Goal: Task Accomplishment & Management: Manage account settings

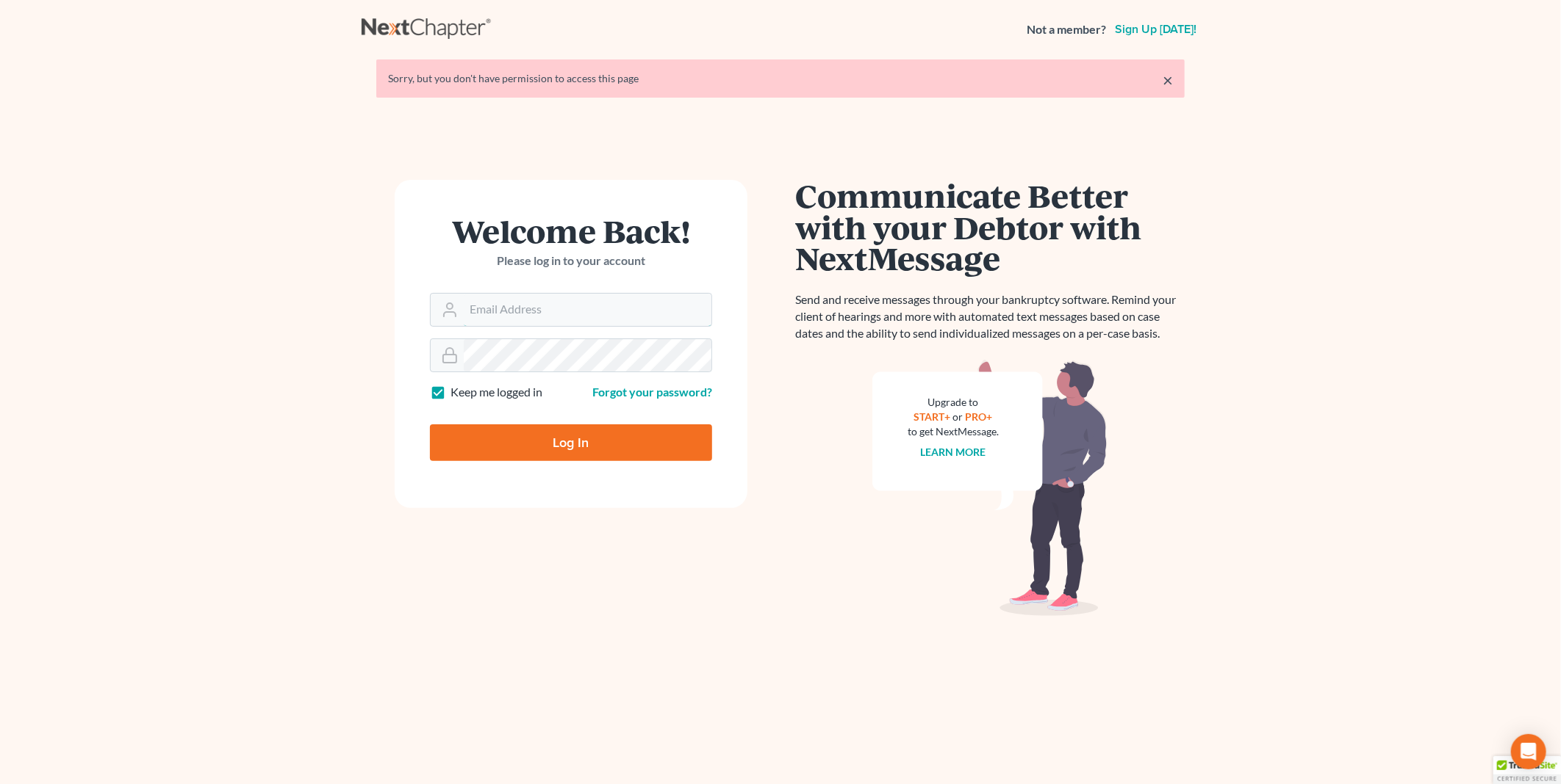
type input "[EMAIL_ADDRESS][DOMAIN_NAME]"
click at [553, 444] on input "Log In" at bounding box center [571, 443] width 283 height 37
type input "Thinking..."
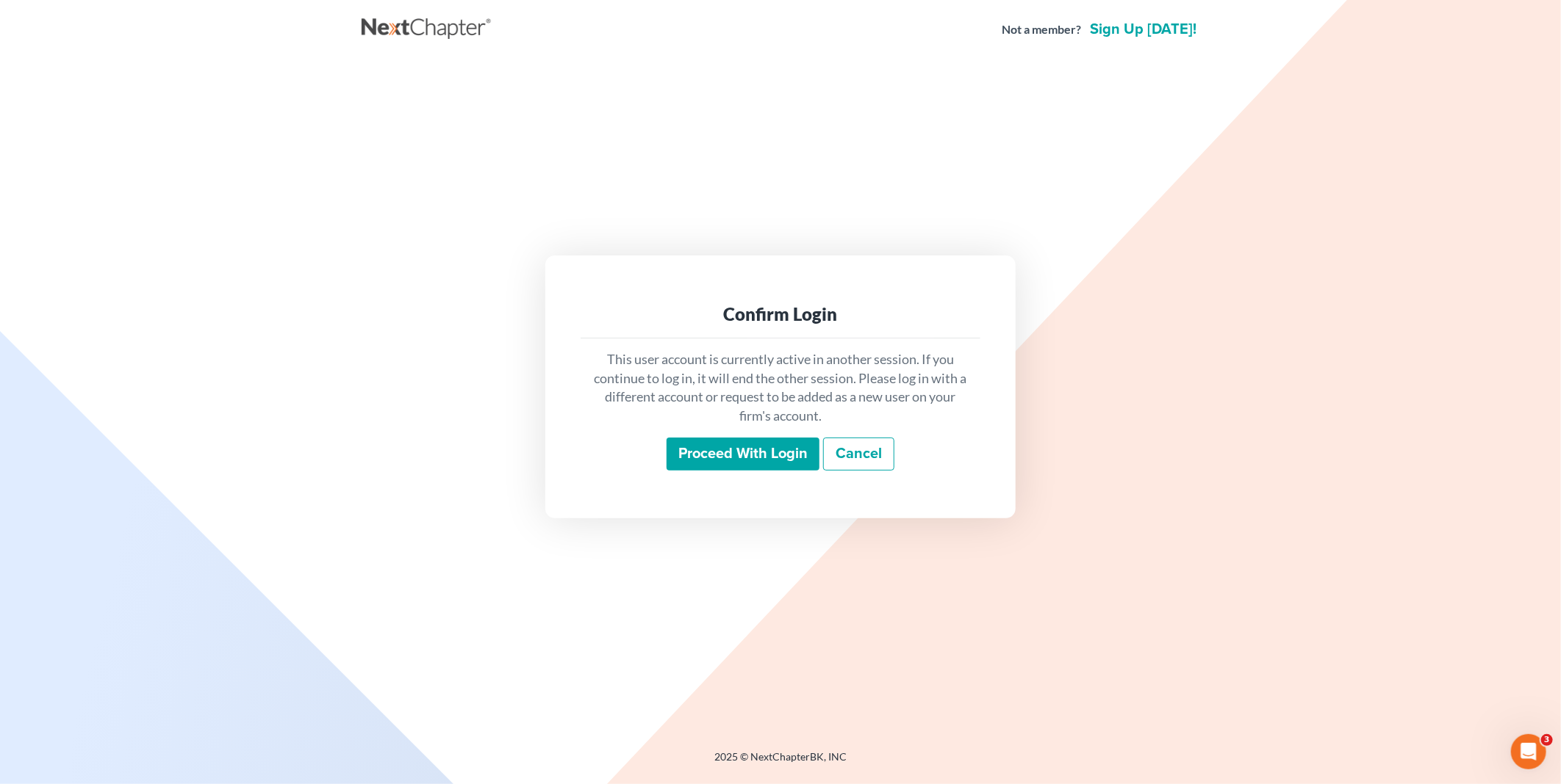
click at [708, 449] on input "Proceed with login" at bounding box center [742, 455] width 153 height 34
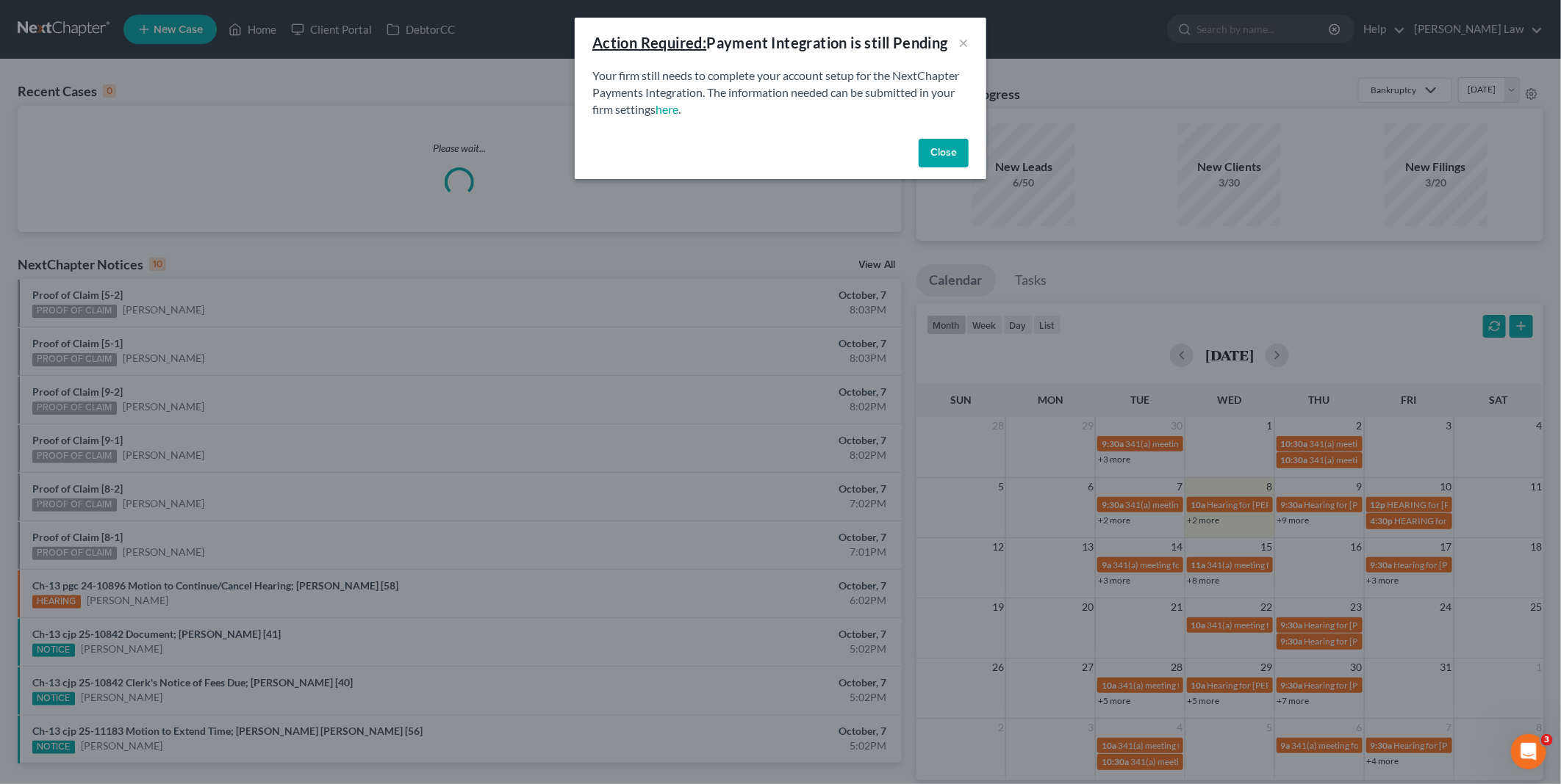
click at [935, 147] on button "Close" at bounding box center [943, 153] width 50 height 29
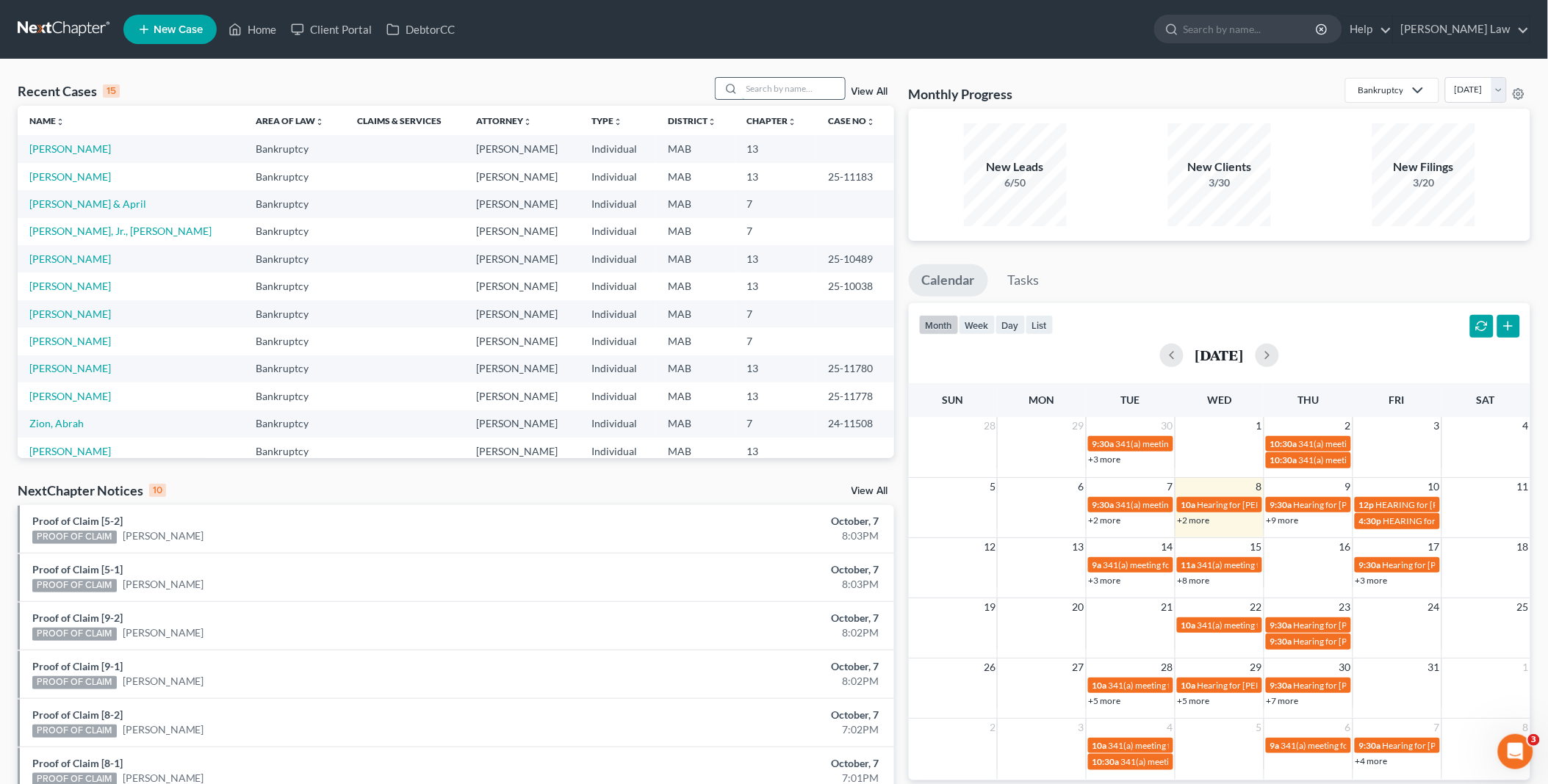
click at [790, 84] on input "search" at bounding box center [793, 89] width 103 height 22
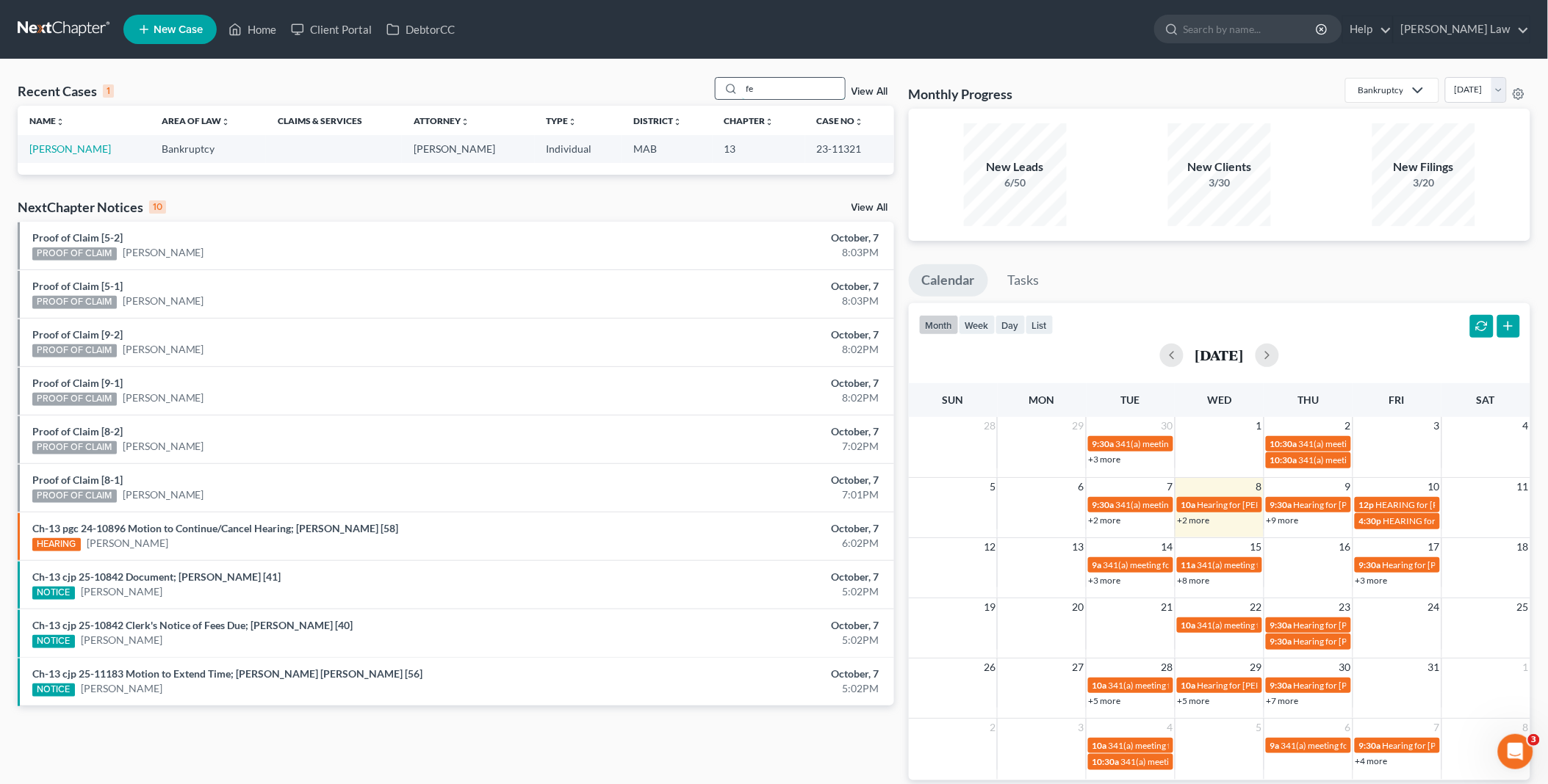
type input "f"
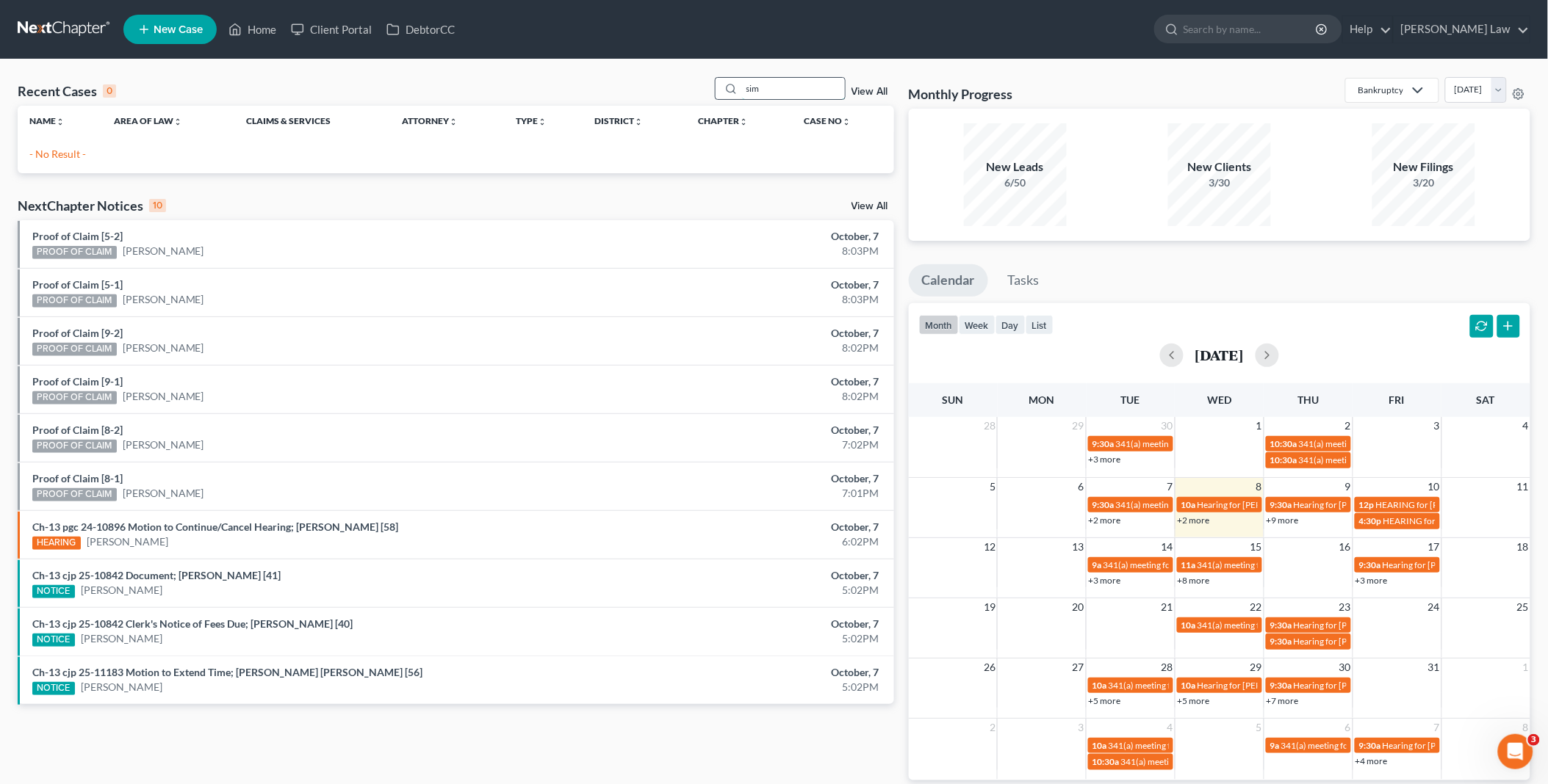
type input "sim"
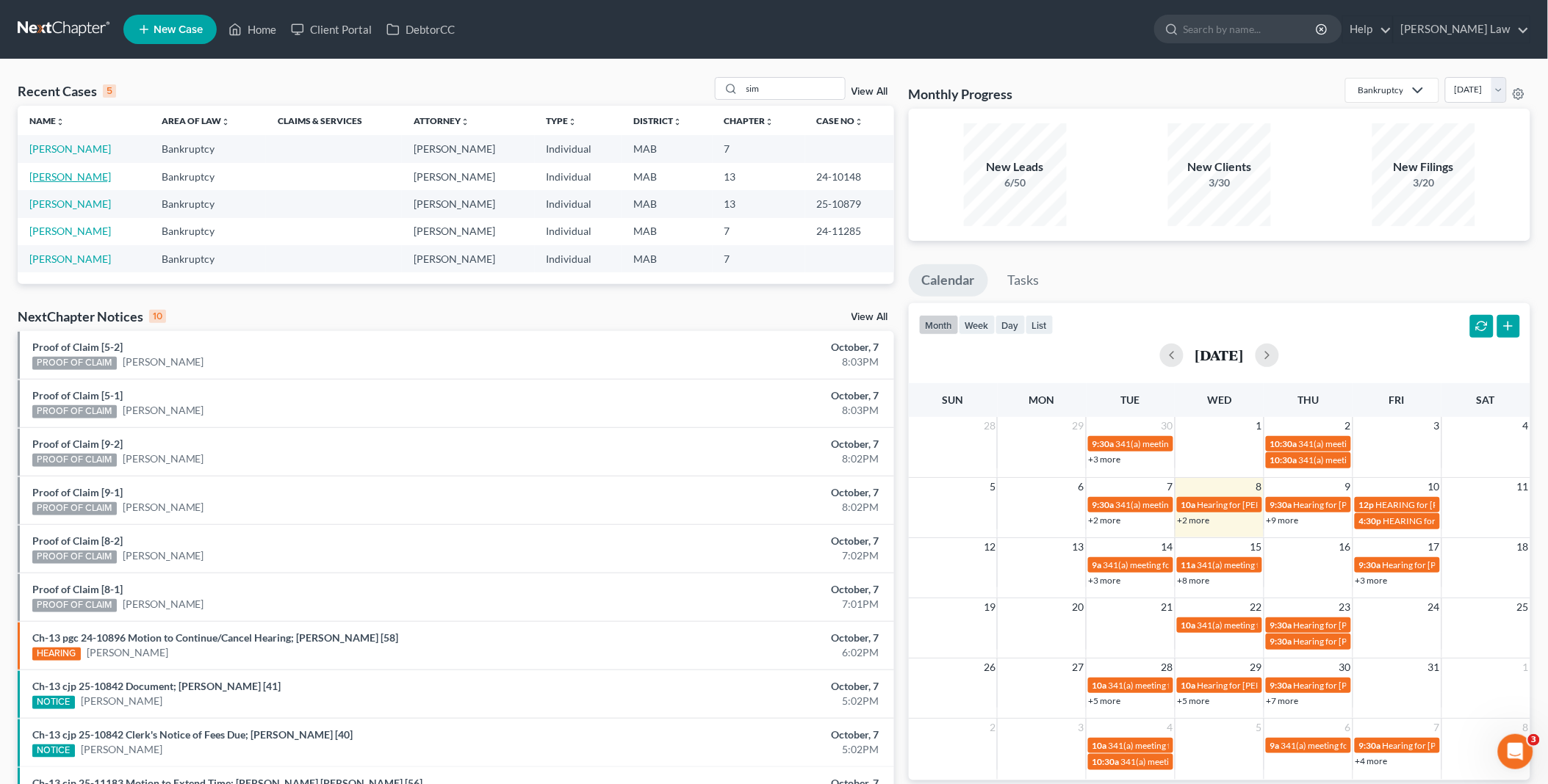
click at [40, 180] on link "Simski, Mary" at bounding box center [69, 176] width 81 height 13
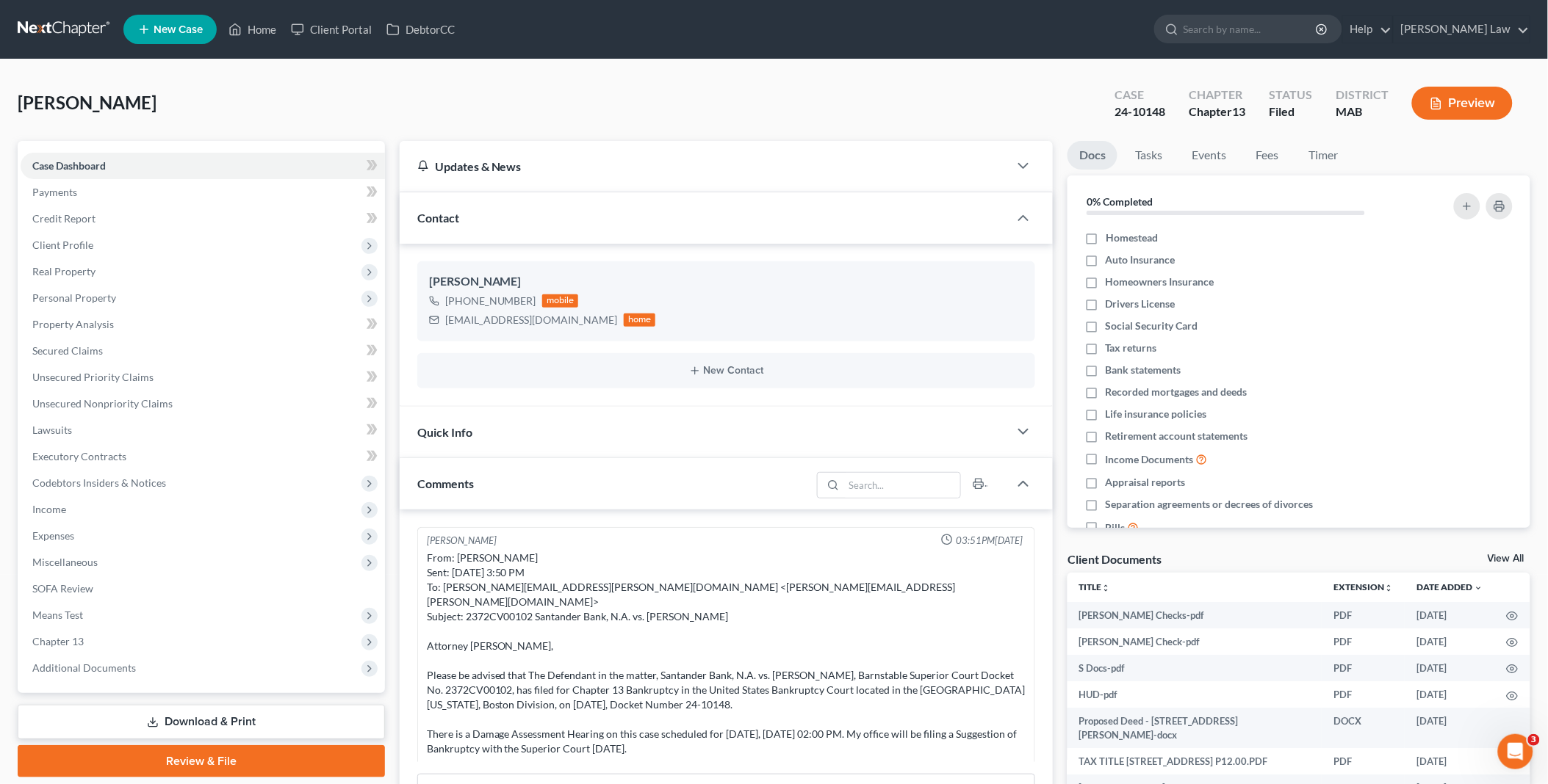
click at [1516, 560] on link "View All" at bounding box center [1507, 559] width 37 height 11
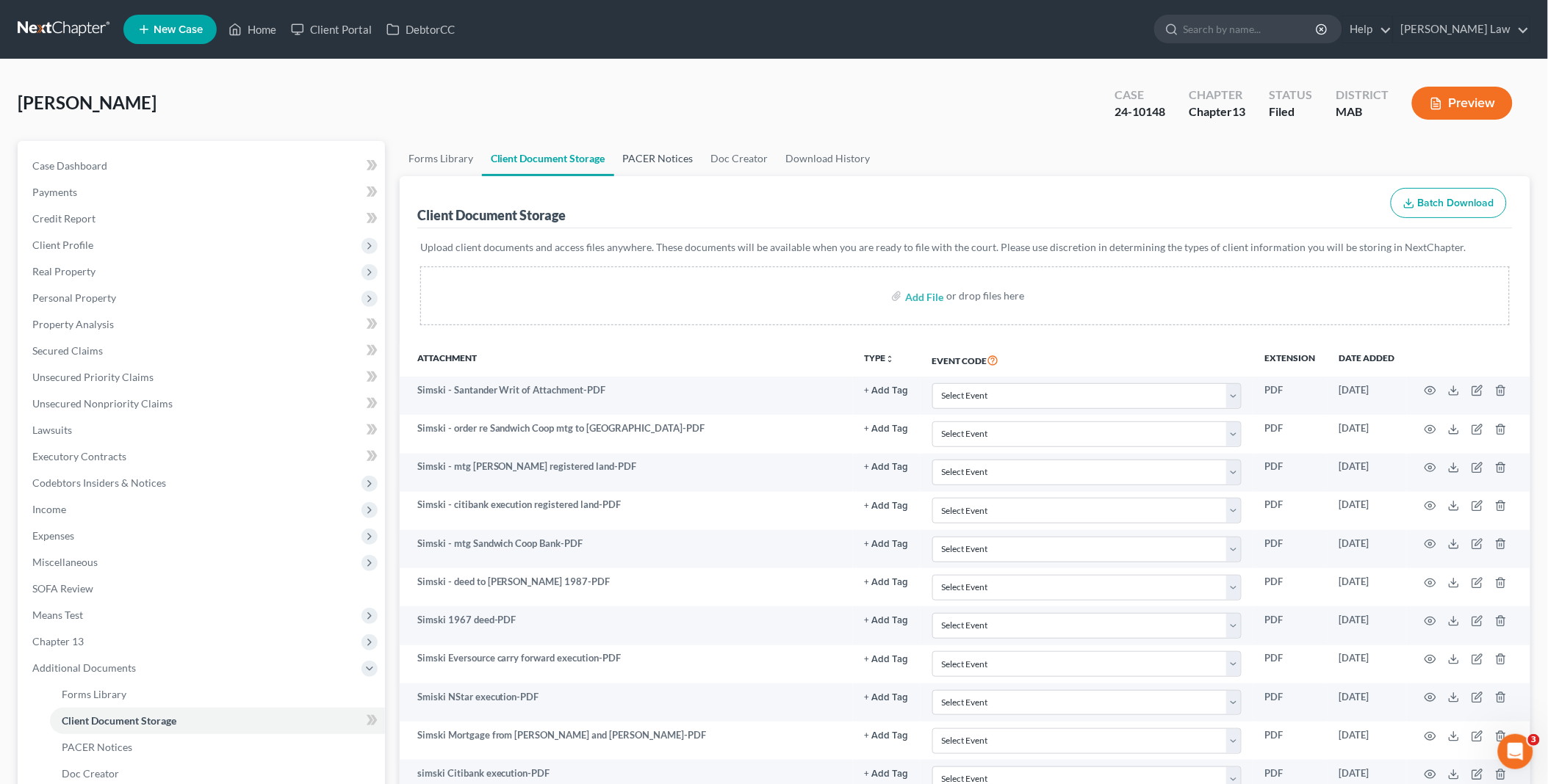
click at [651, 156] on link "PACER Notices" at bounding box center [658, 158] width 88 height 35
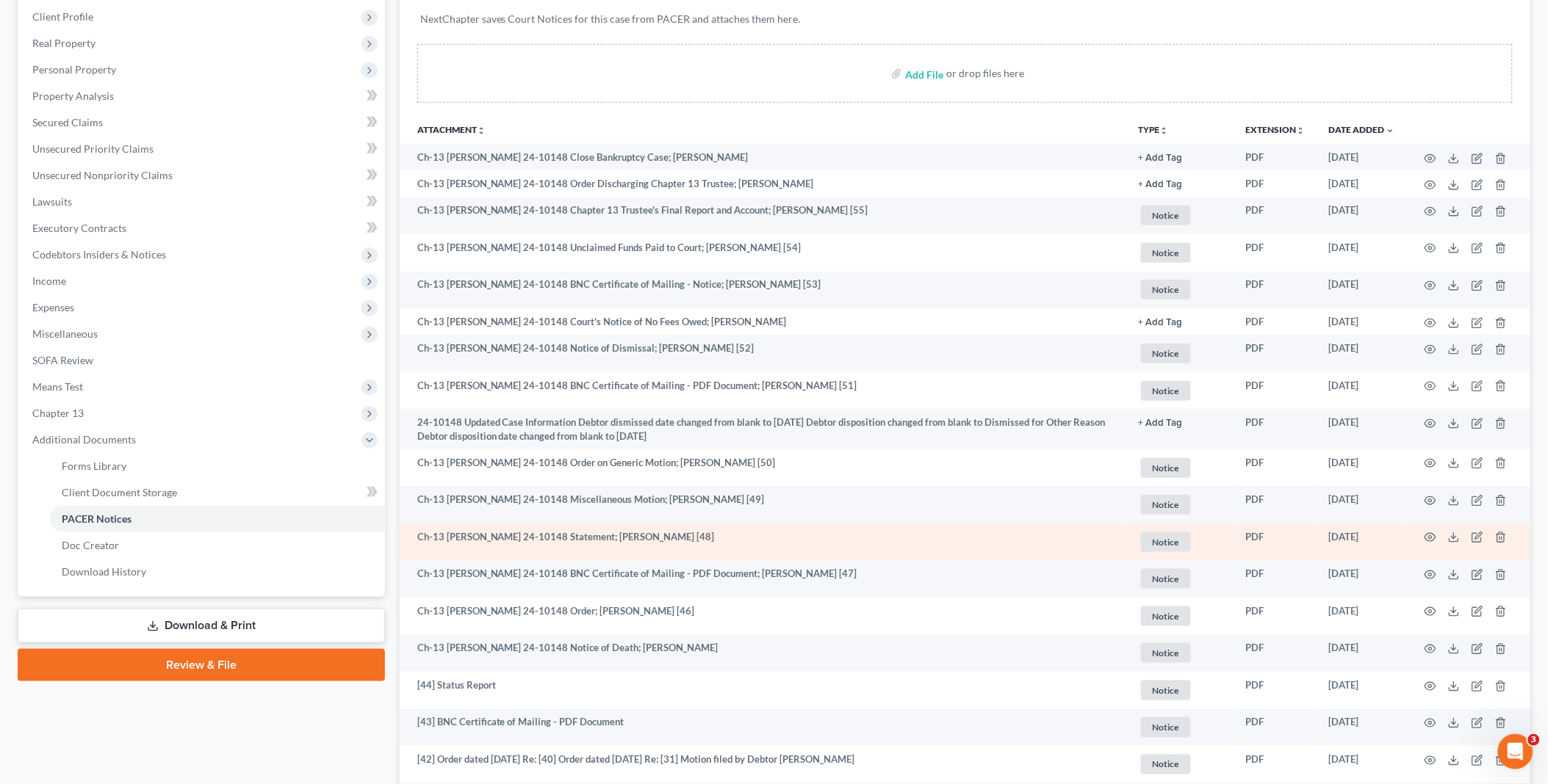
scroll to position [244, 0]
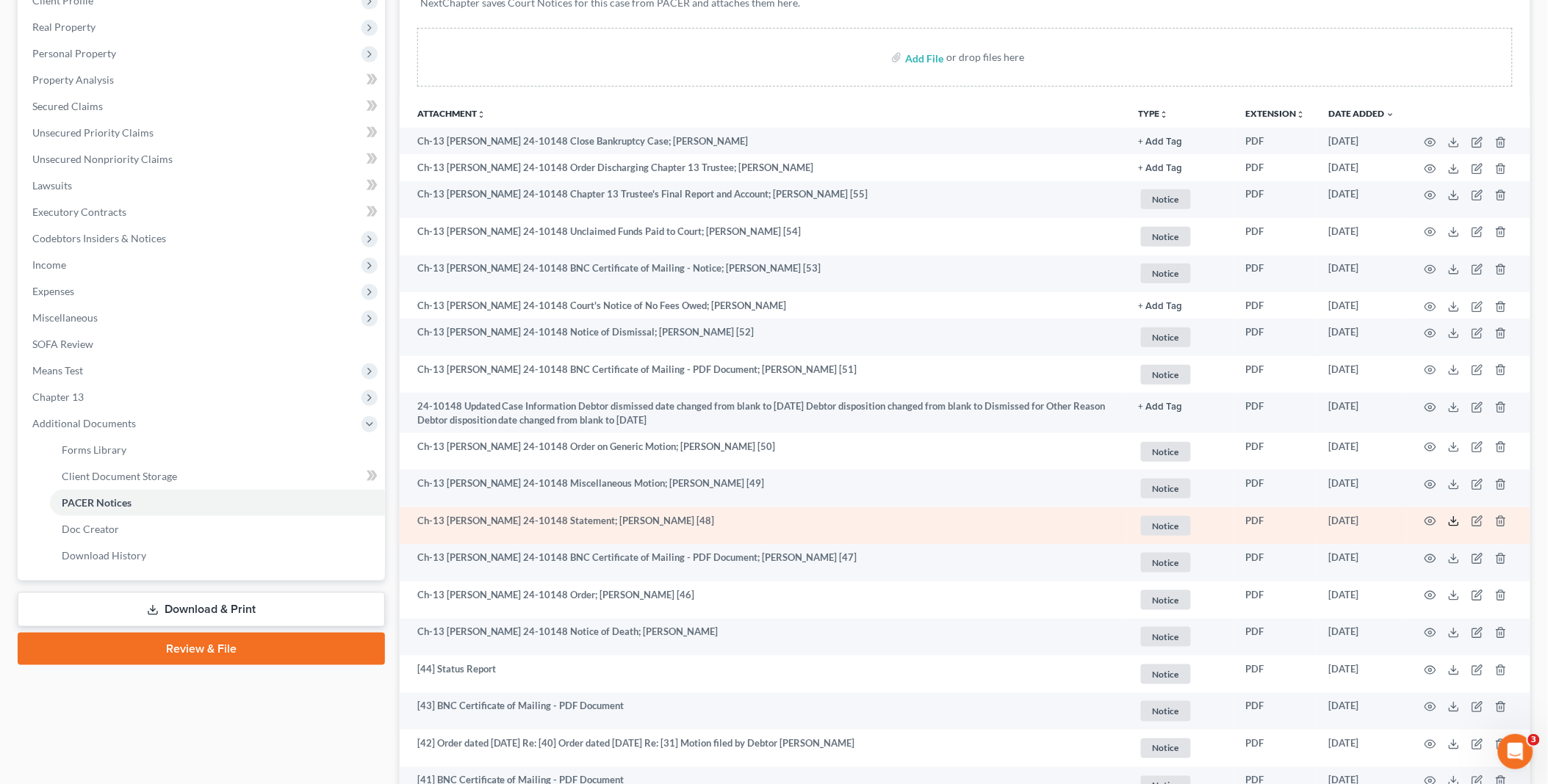
click at [1453, 524] on icon at bounding box center [1454, 521] width 12 height 12
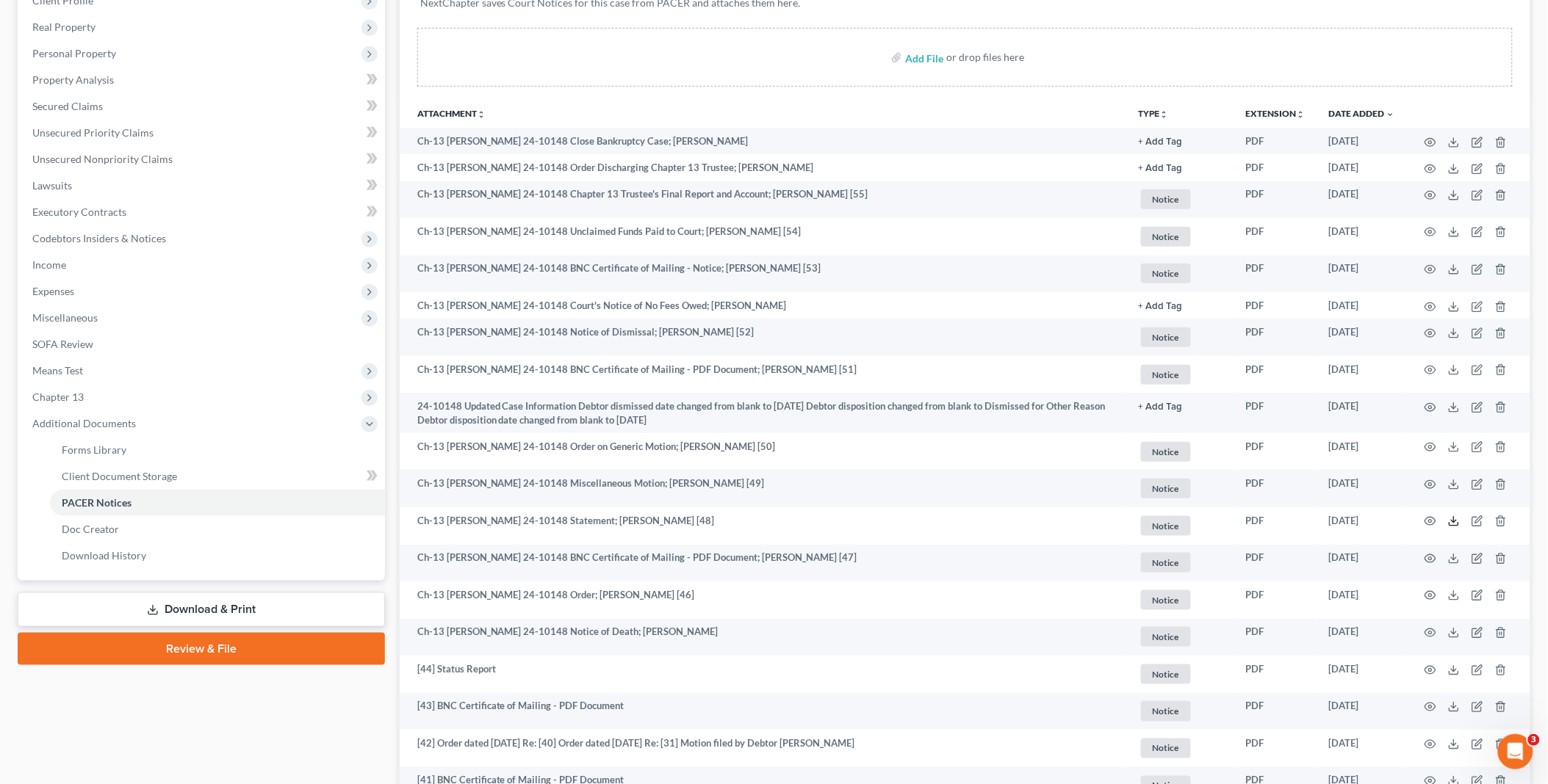
scroll to position [0, 0]
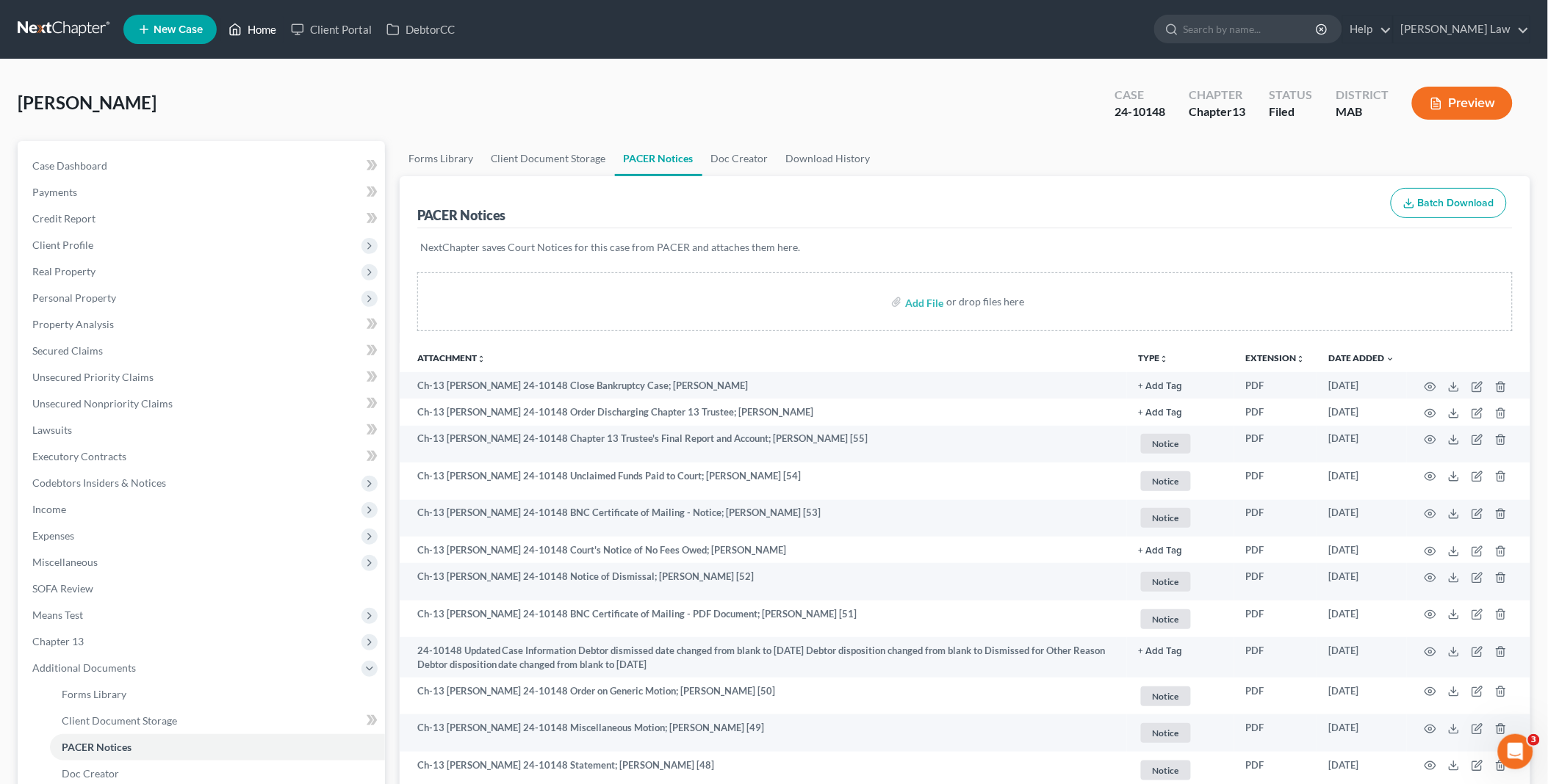
click at [269, 24] on link "Home" at bounding box center [252, 29] width 63 height 26
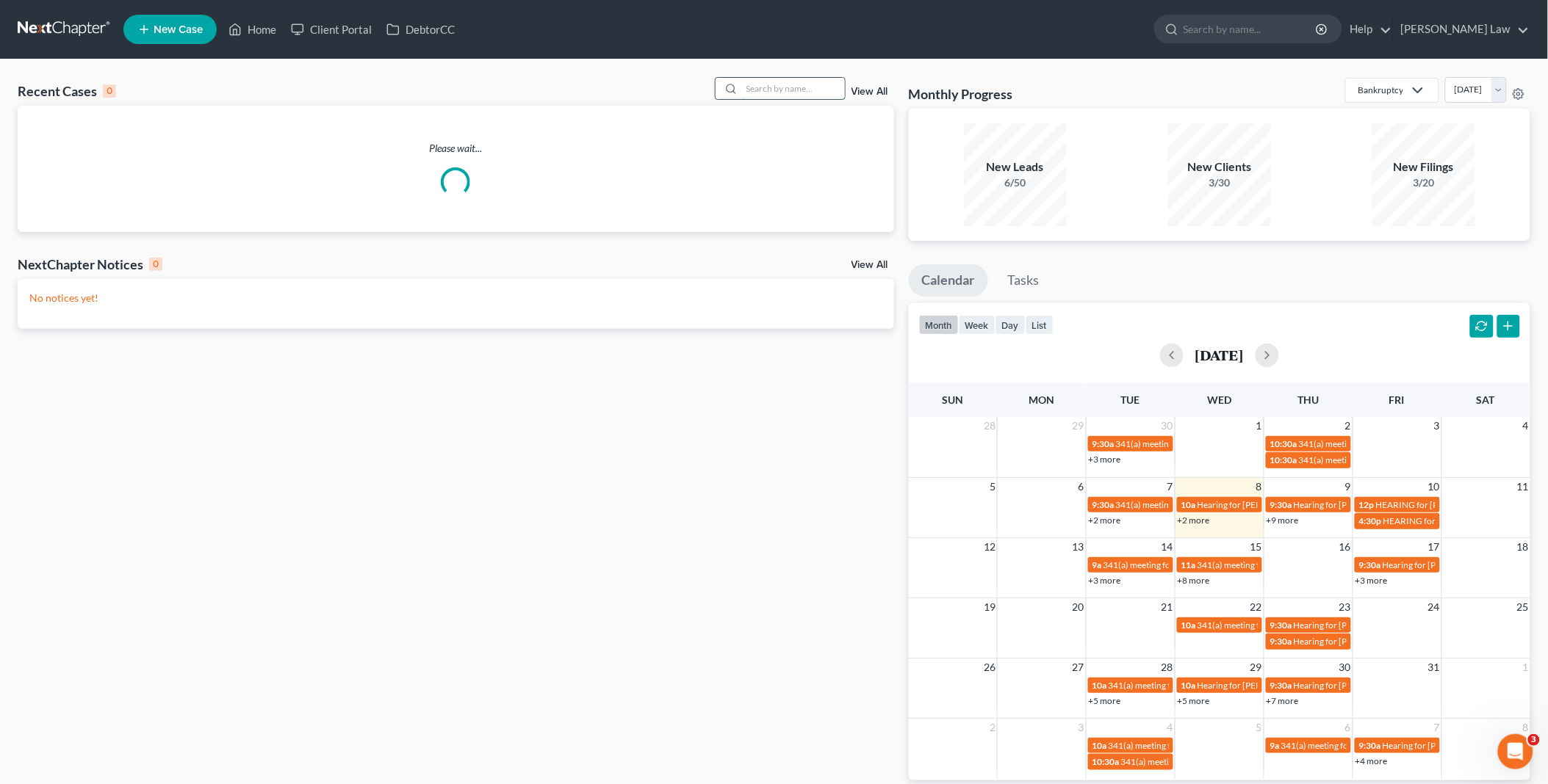
click at [797, 86] on input "search" at bounding box center [793, 89] width 103 height 22
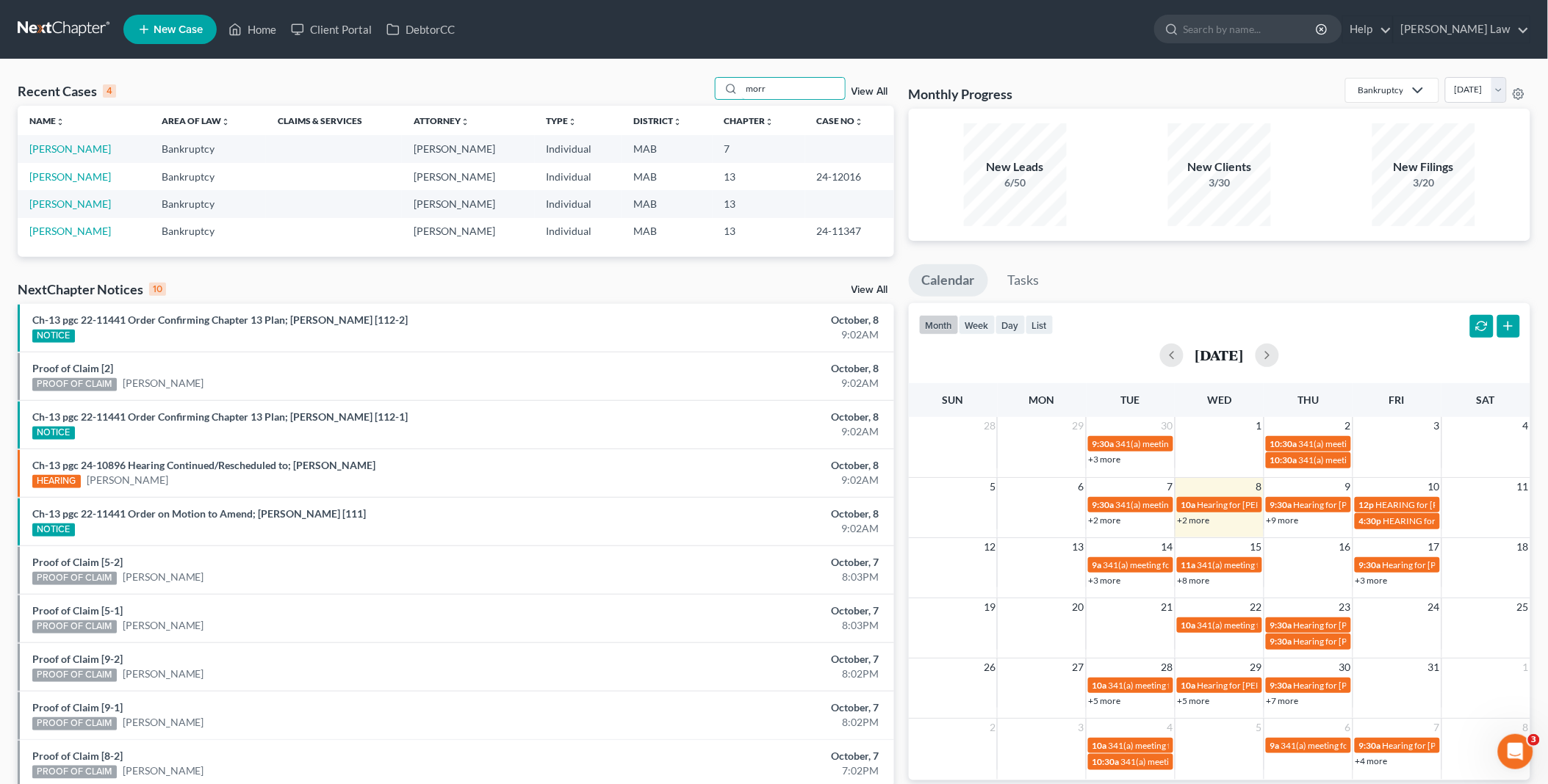
drag, startPoint x: 775, startPoint y: 88, endPoint x: 593, endPoint y: 85, distance: 182.0
click at [593, 85] on div "Recent Cases 4 morr View All" at bounding box center [456, 91] width 876 height 28
type input "brig"
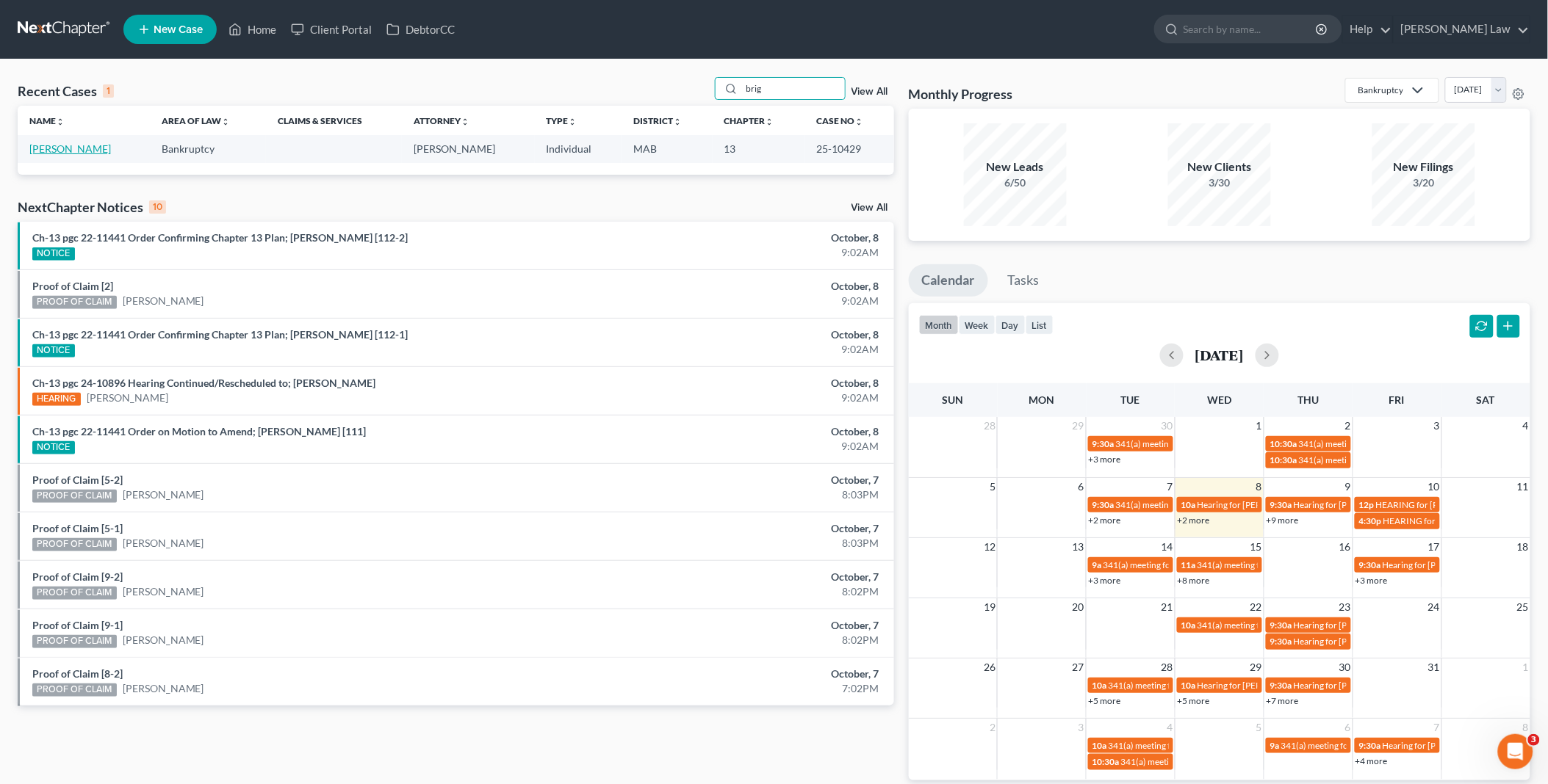
click at [62, 150] on link "Briggs, Hayley" at bounding box center [69, 149] width 81 height 13
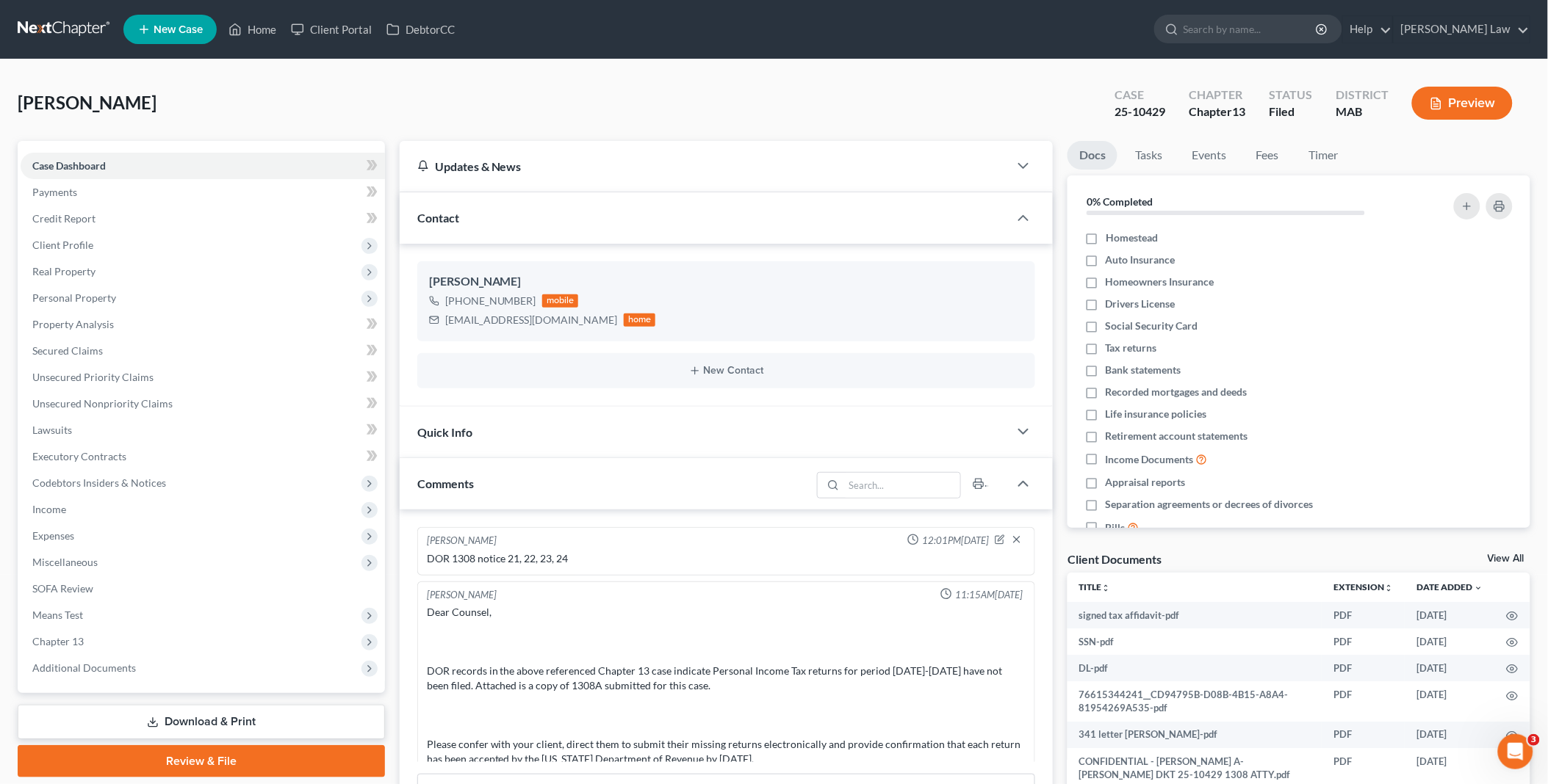
scroll to position [759, 0]
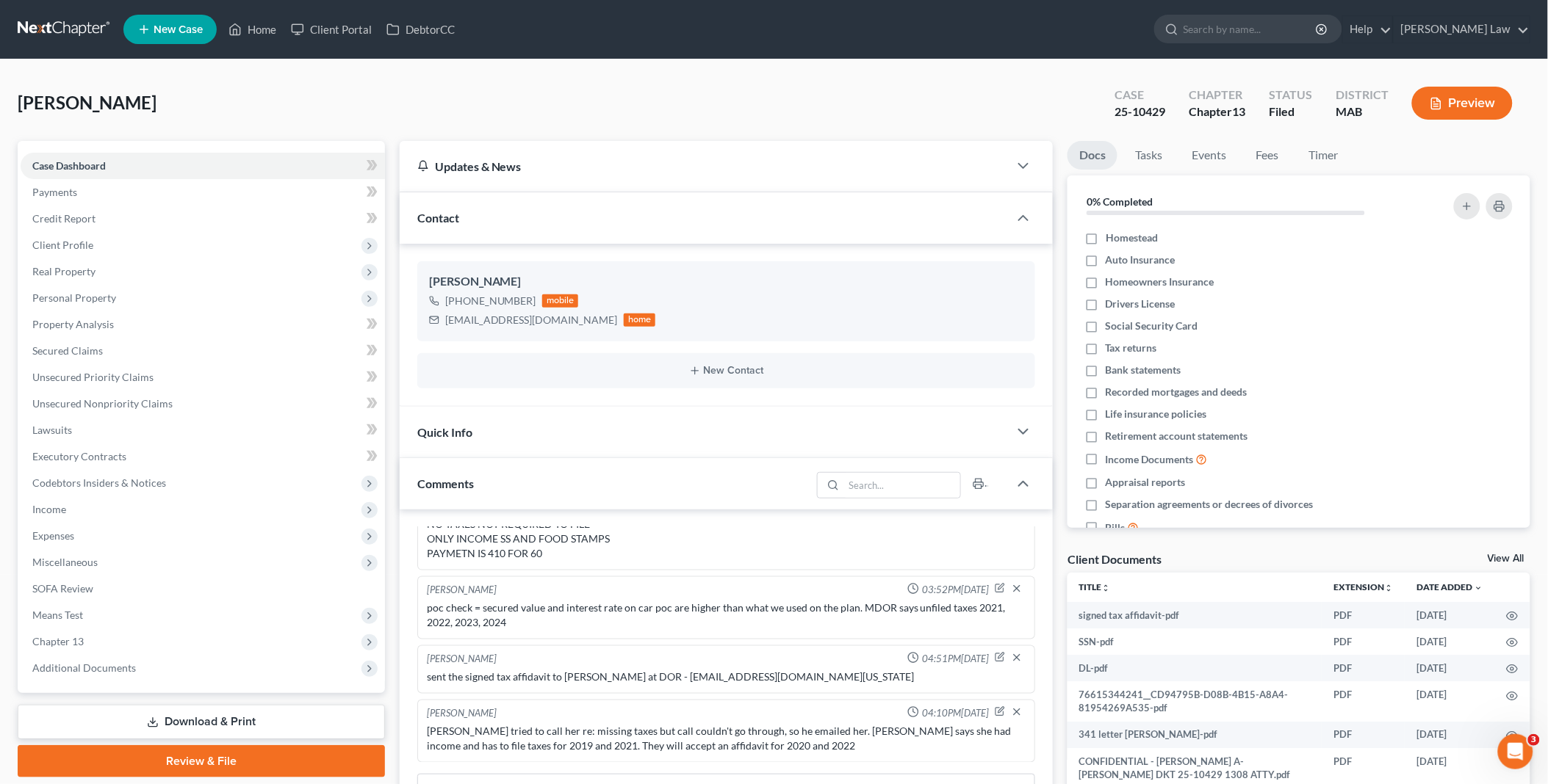
click at [1500, 557] on link "View All" at bounding box center [1507, 559] width 37 height 11
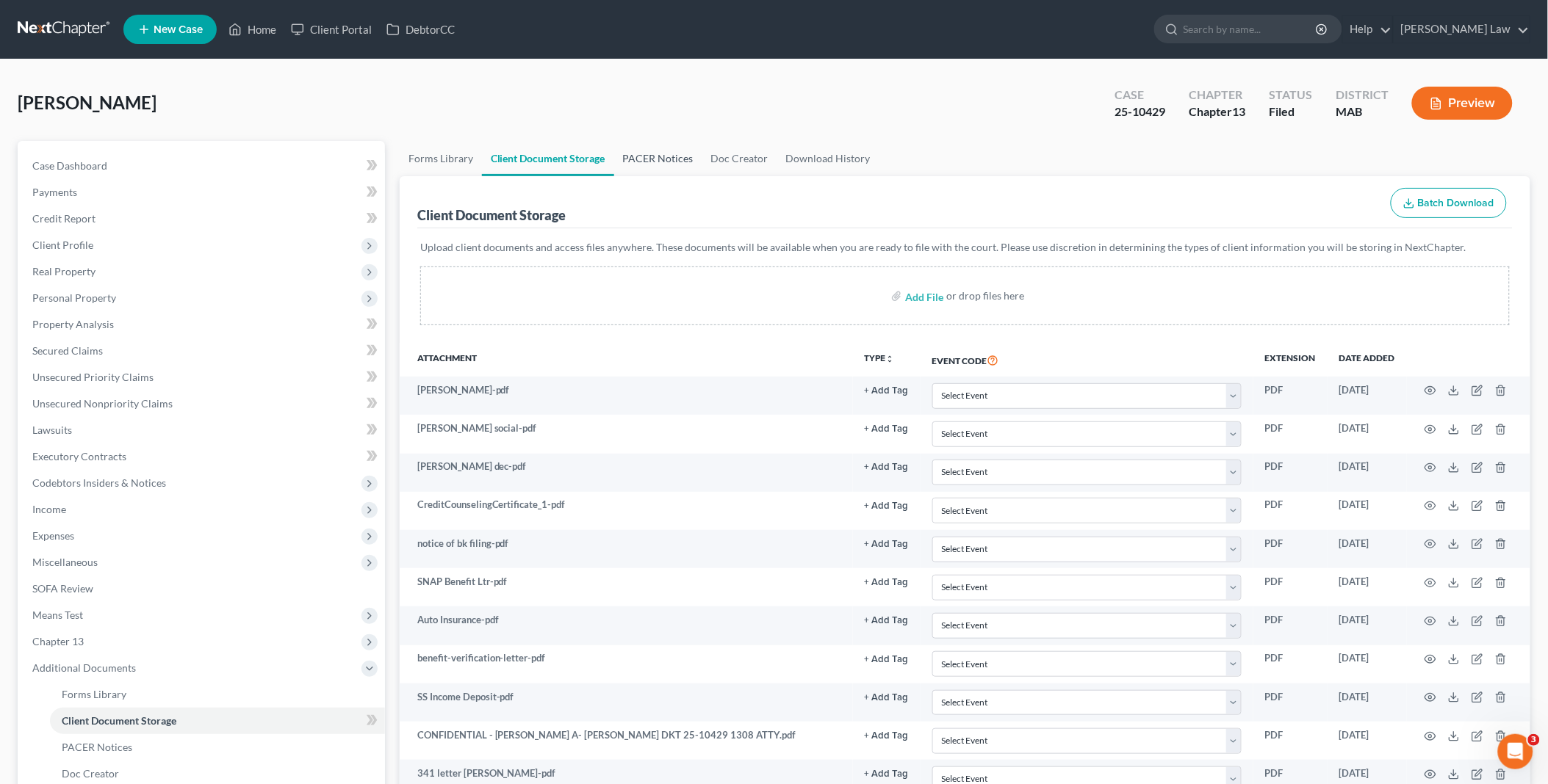
click at [663, 156] on link "PACER Notices" at bounding box center [658, 158] width 88 height 35
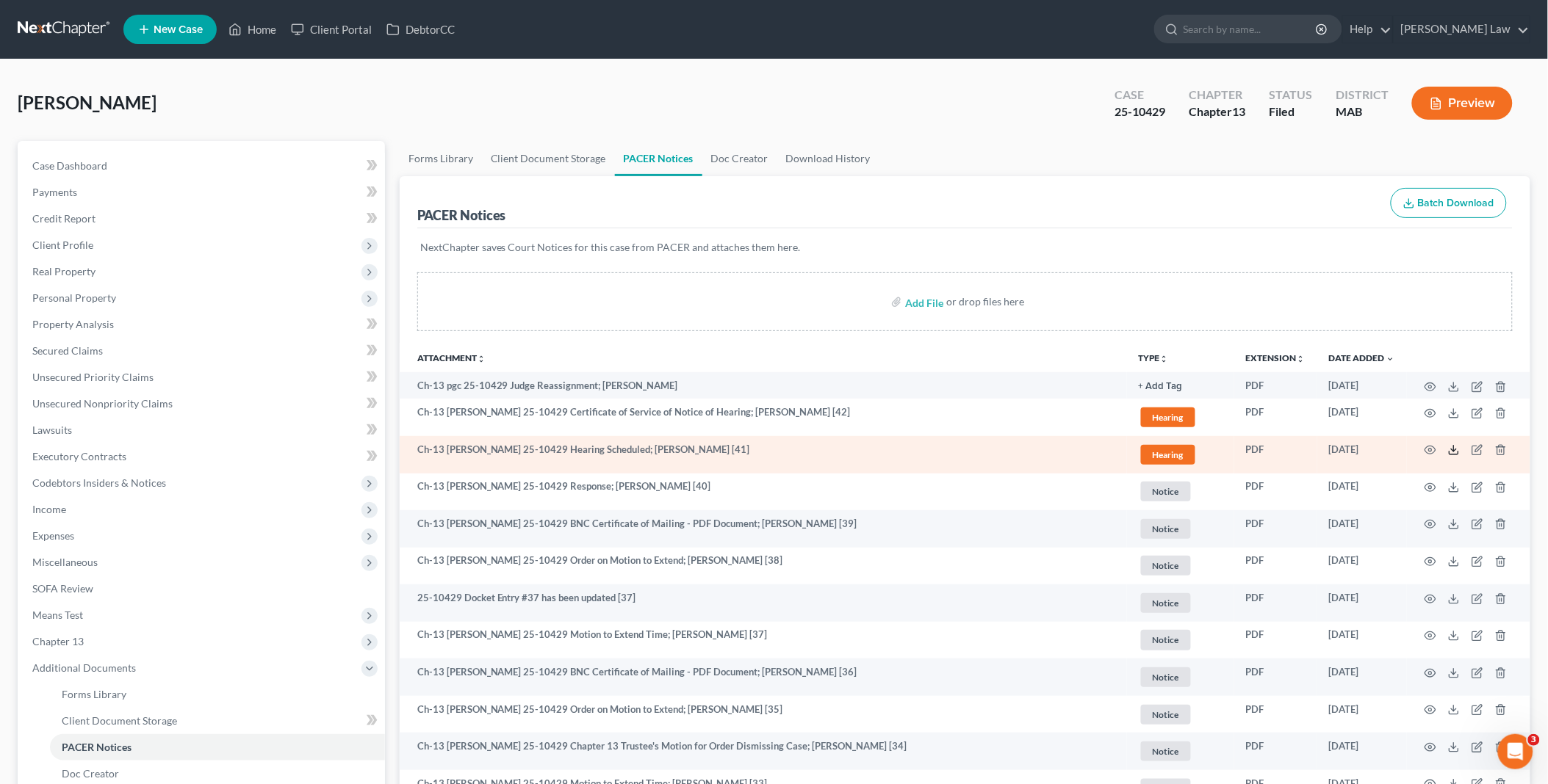
click at [1455, 450] on icon at bounding box center [1454, 451] width 12 height 12
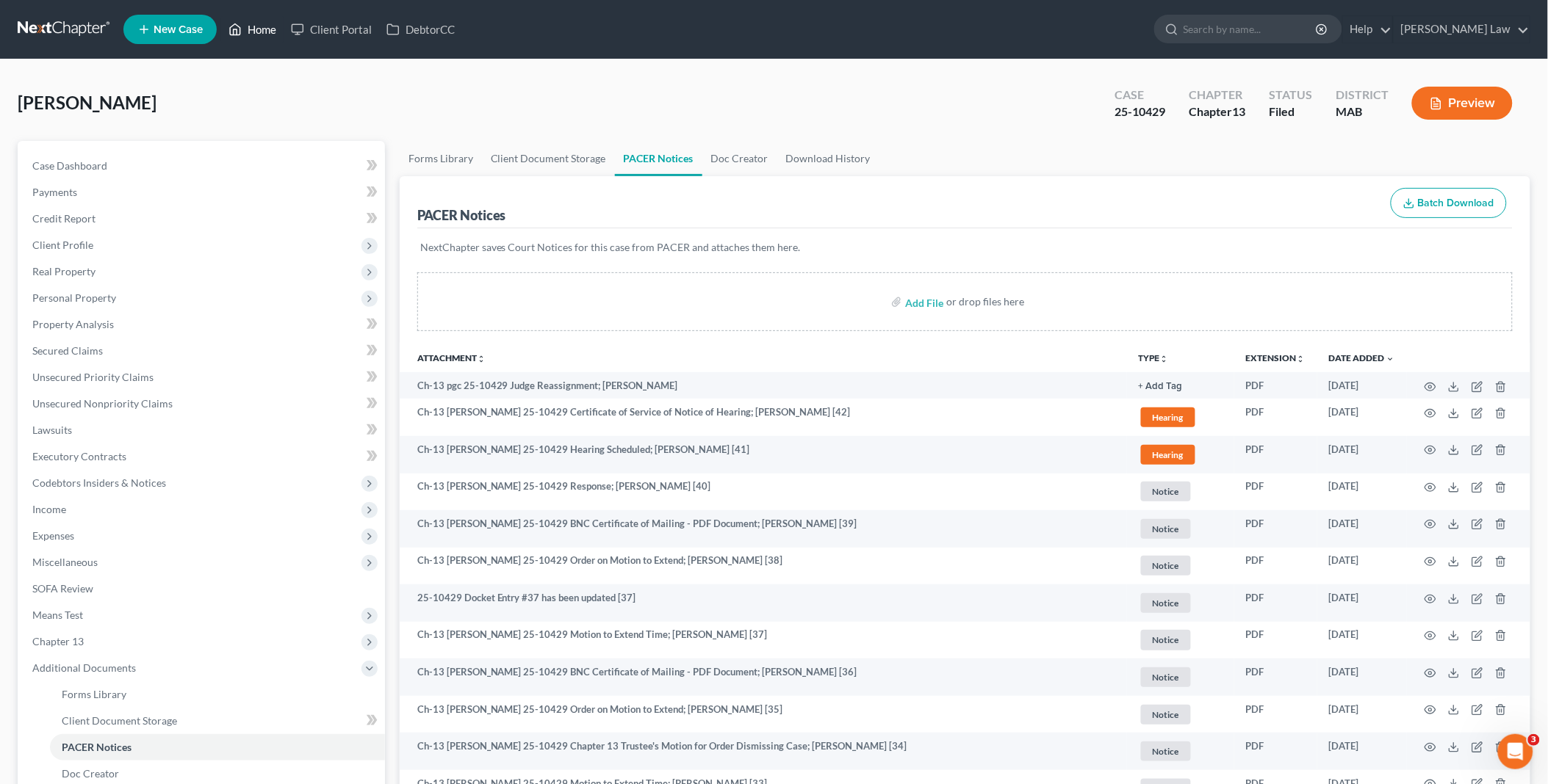
click at [267, 31] on link "Home" at bounding box center [252, 29] width 63 height 26
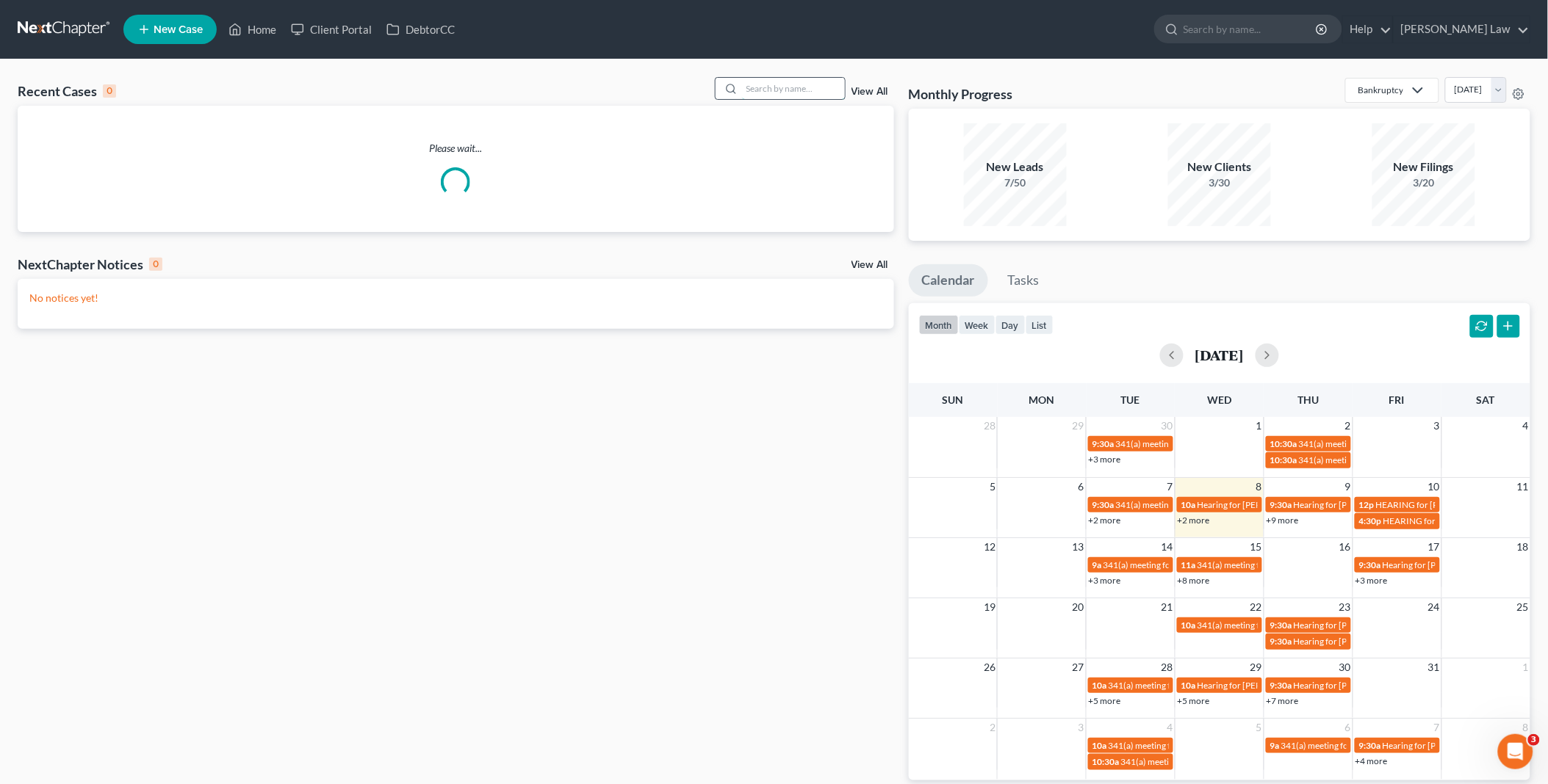
click at [790, 86] on input "search" at bounding box center [793, 89] width 103 height 22
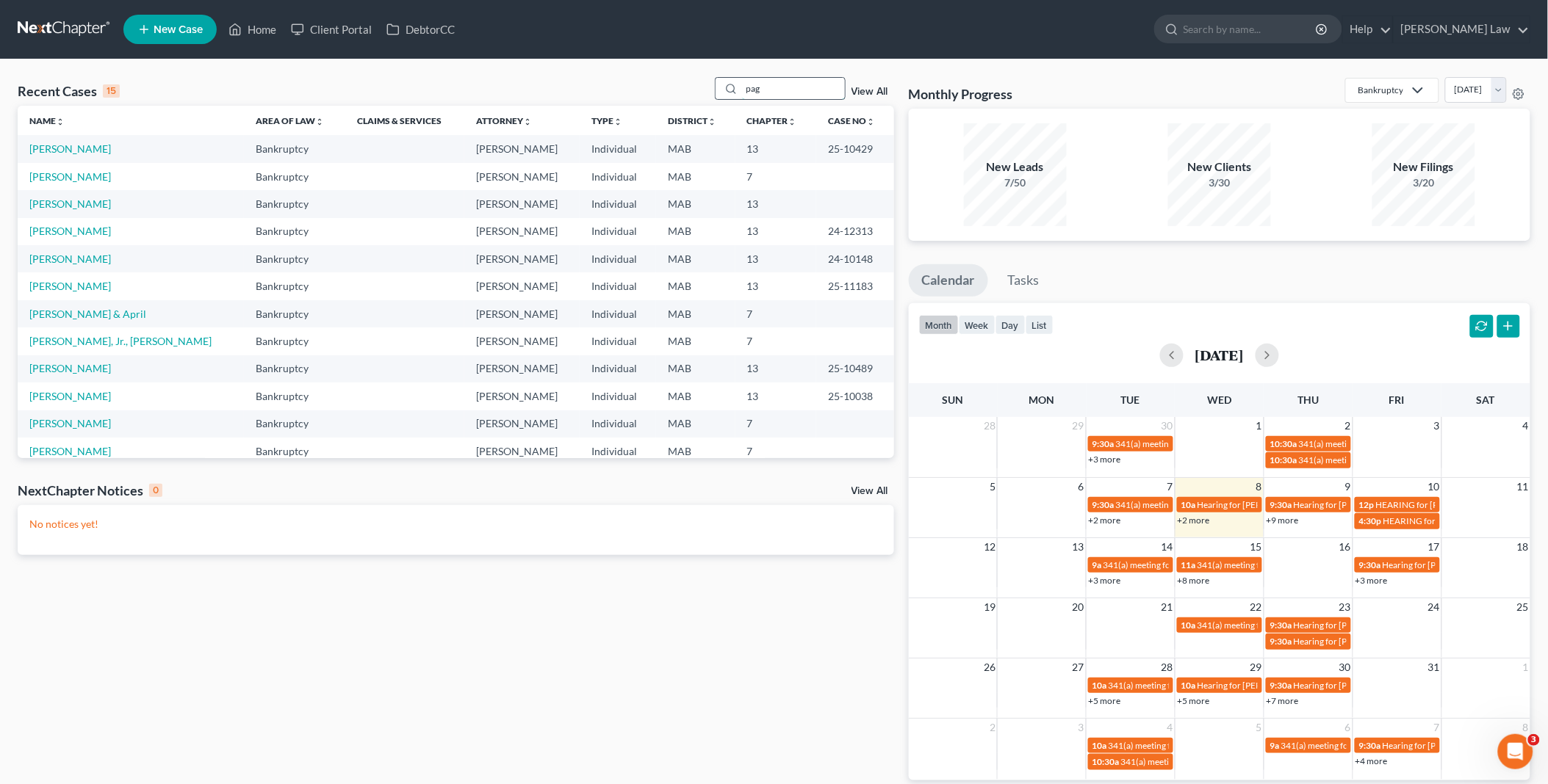
type input "pag"
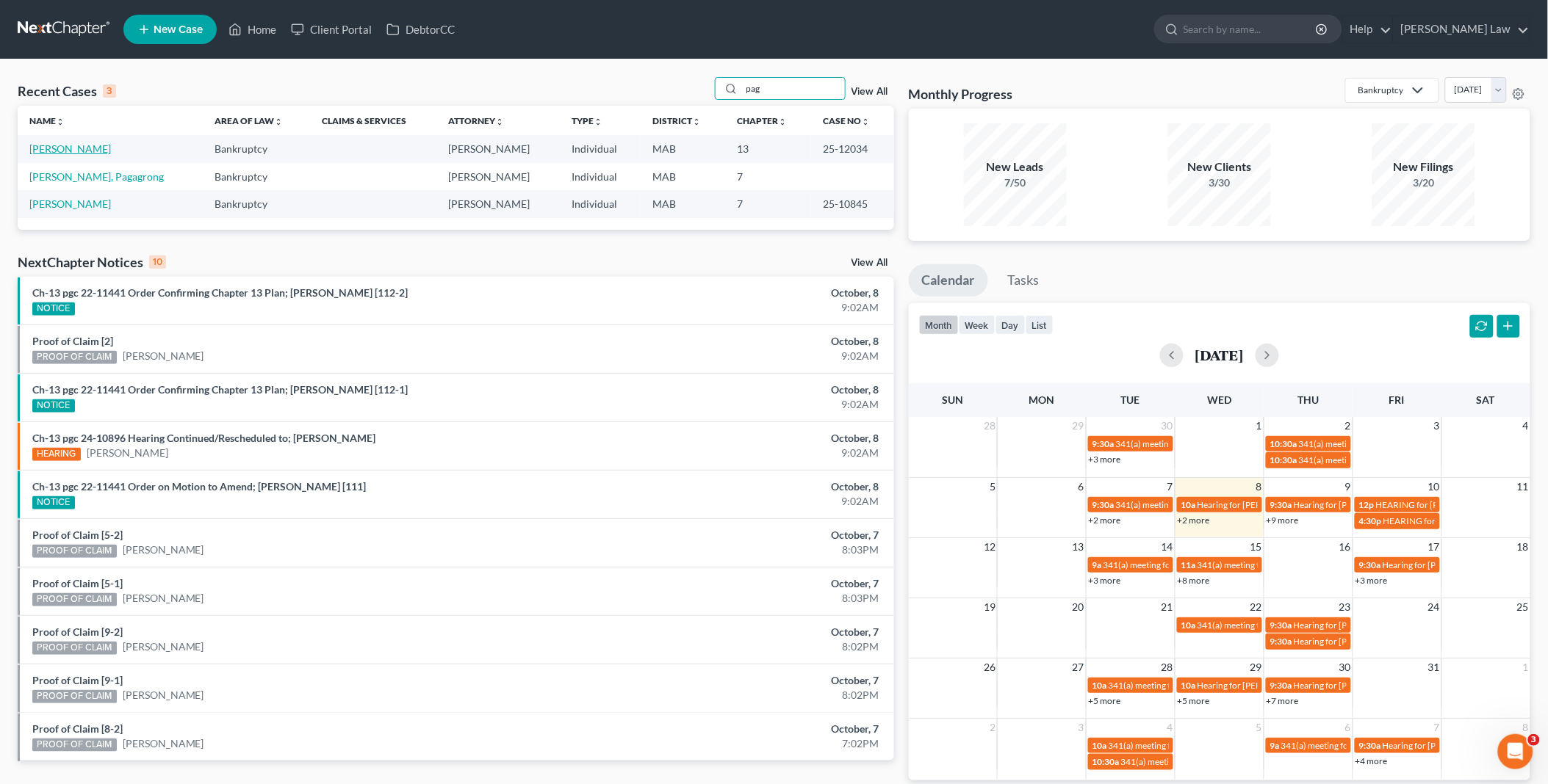
click at [48, 149] on link "Pagliaro, John" at bounding box center [69, 149] width 81 height 13
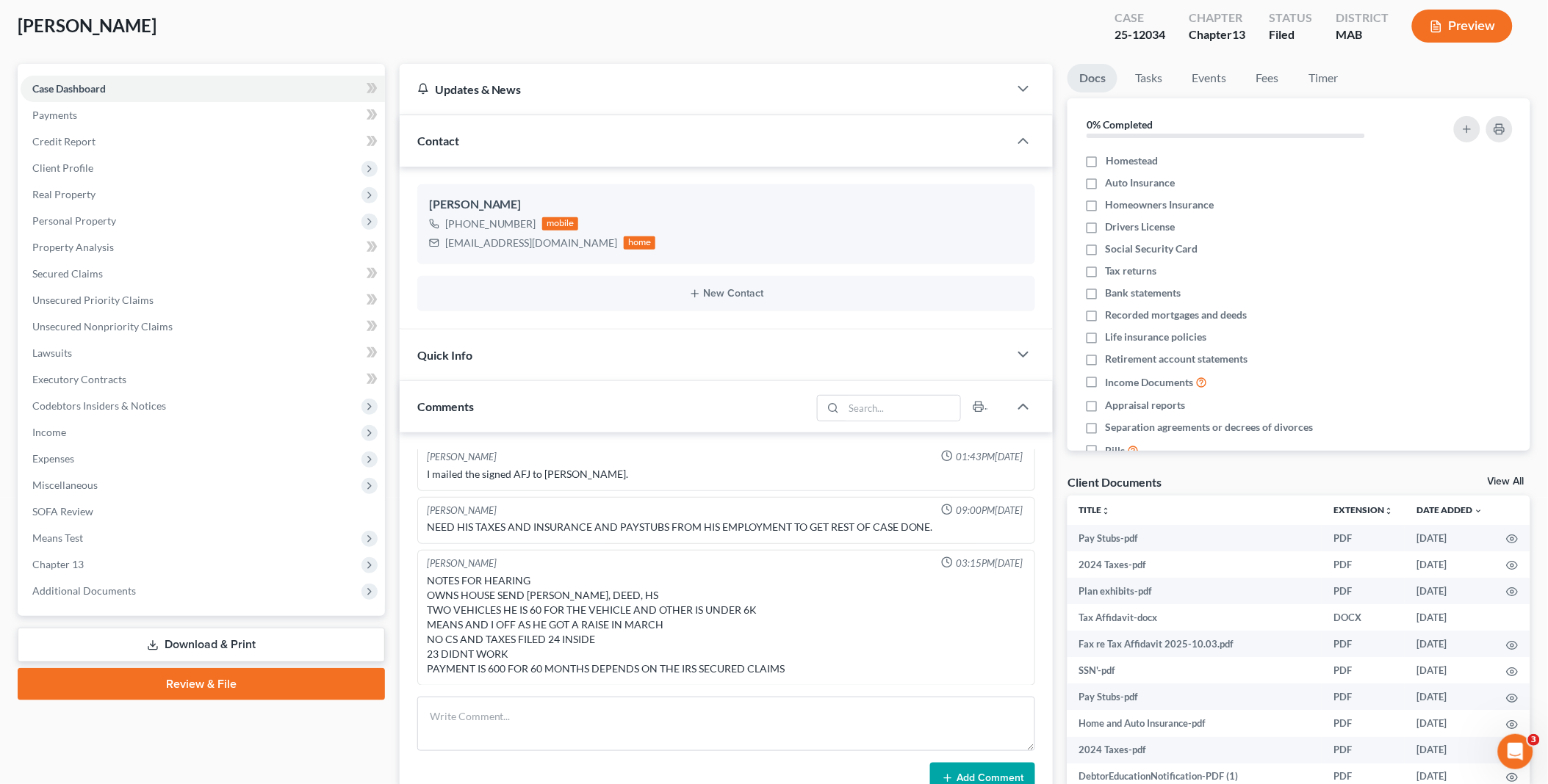
scroll to position [163, 0]
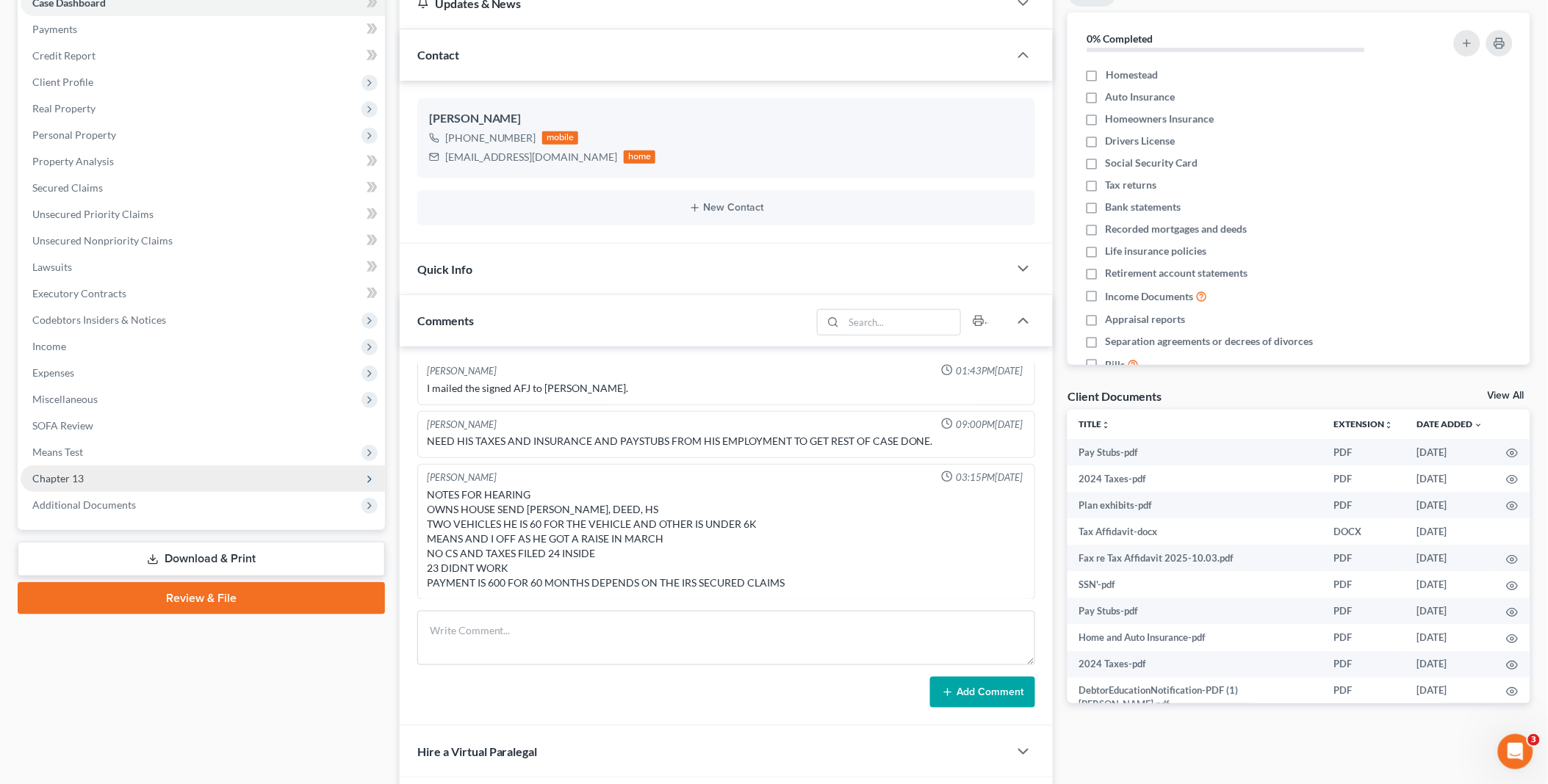
click at [108, 475] on span "Chapter 13" at bounding box center [202, 478] width 365 height 26
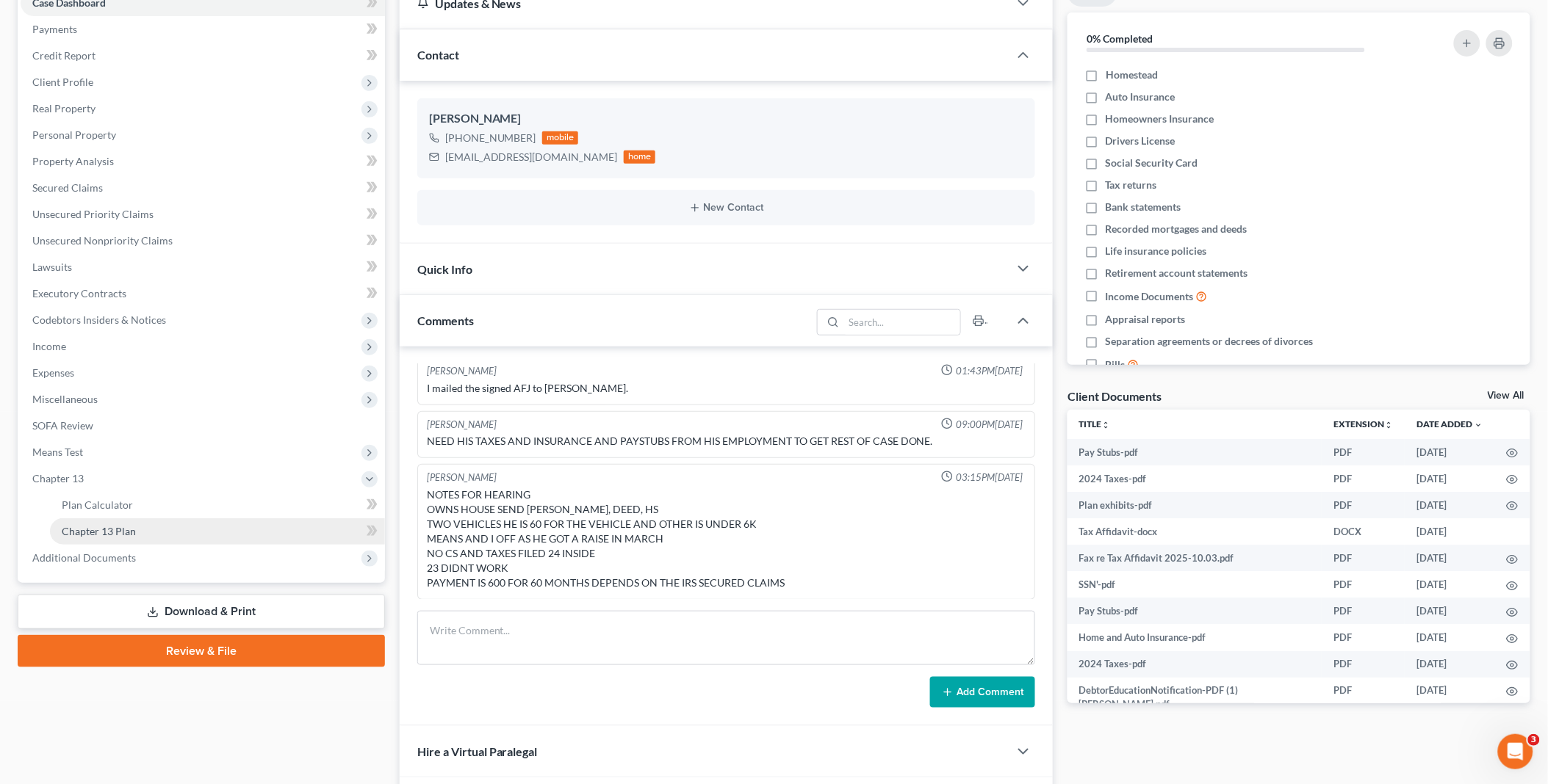
click at [116, 525] on span "Chapter 13 Plan" at bounding box center [99, 531] width 74 height 13
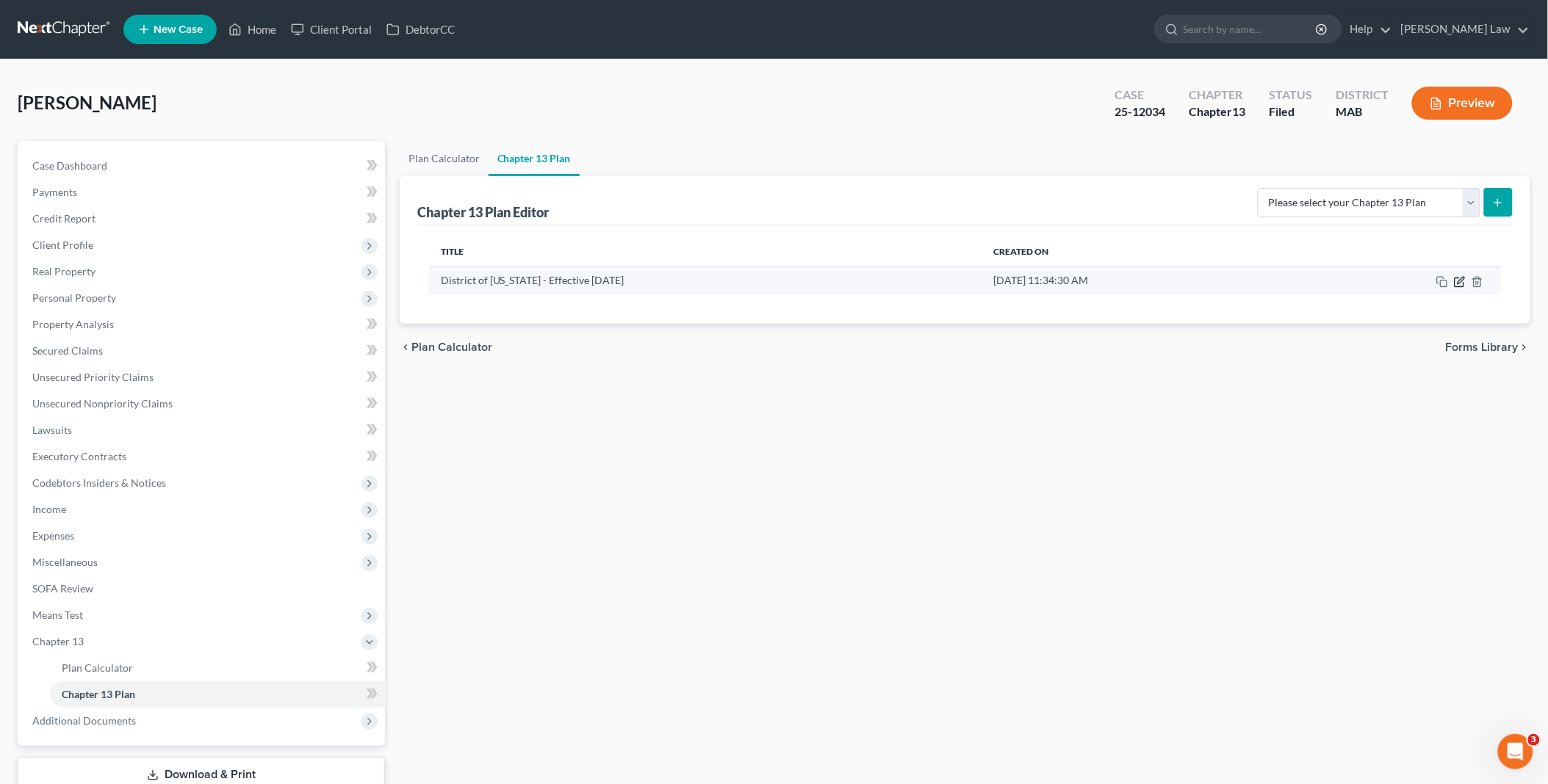
click at [1459, 280] on icon "button" at bounding box center [1460, 283] width 12 height 12
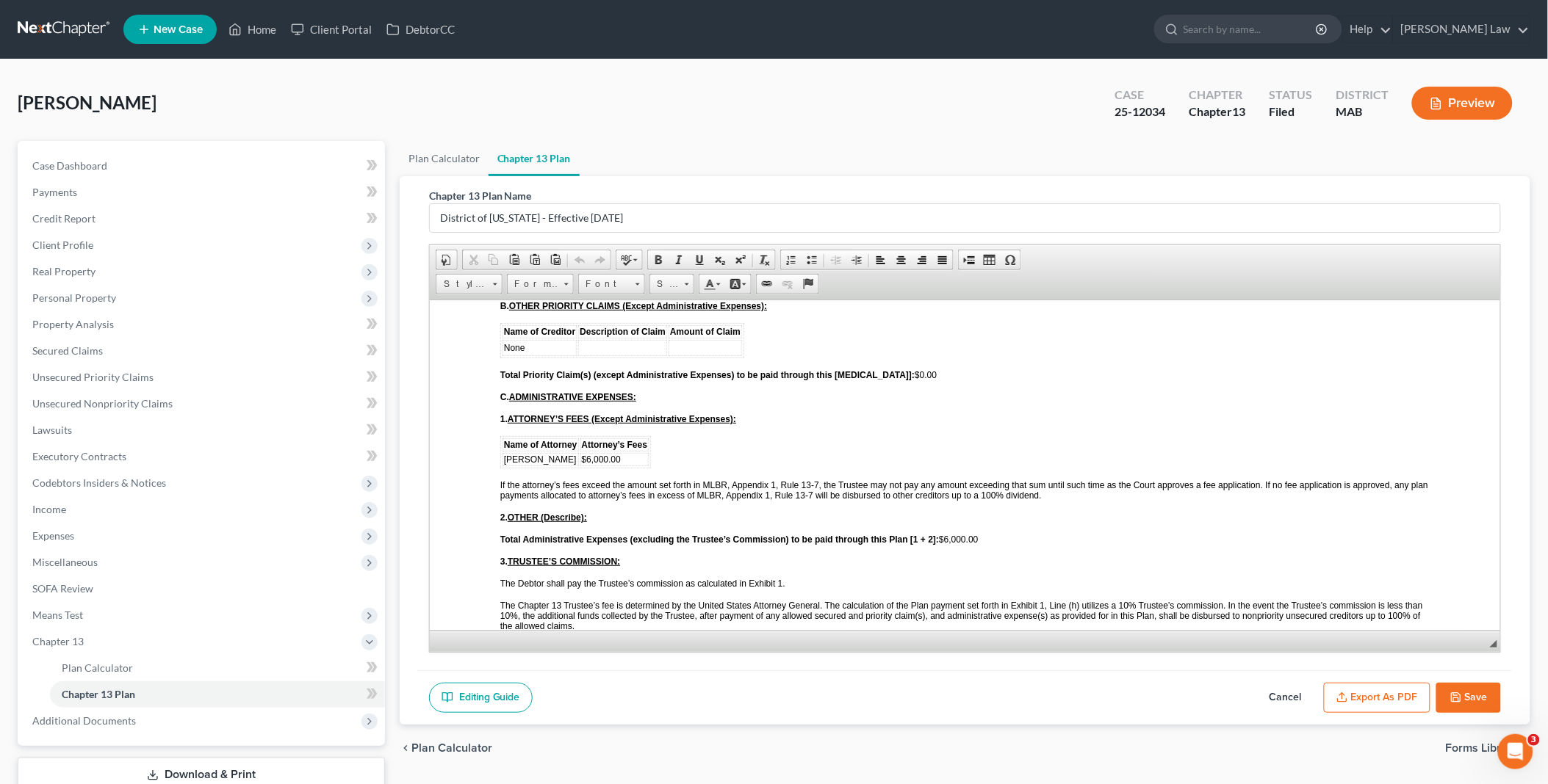
scroll to position [2774, 0]
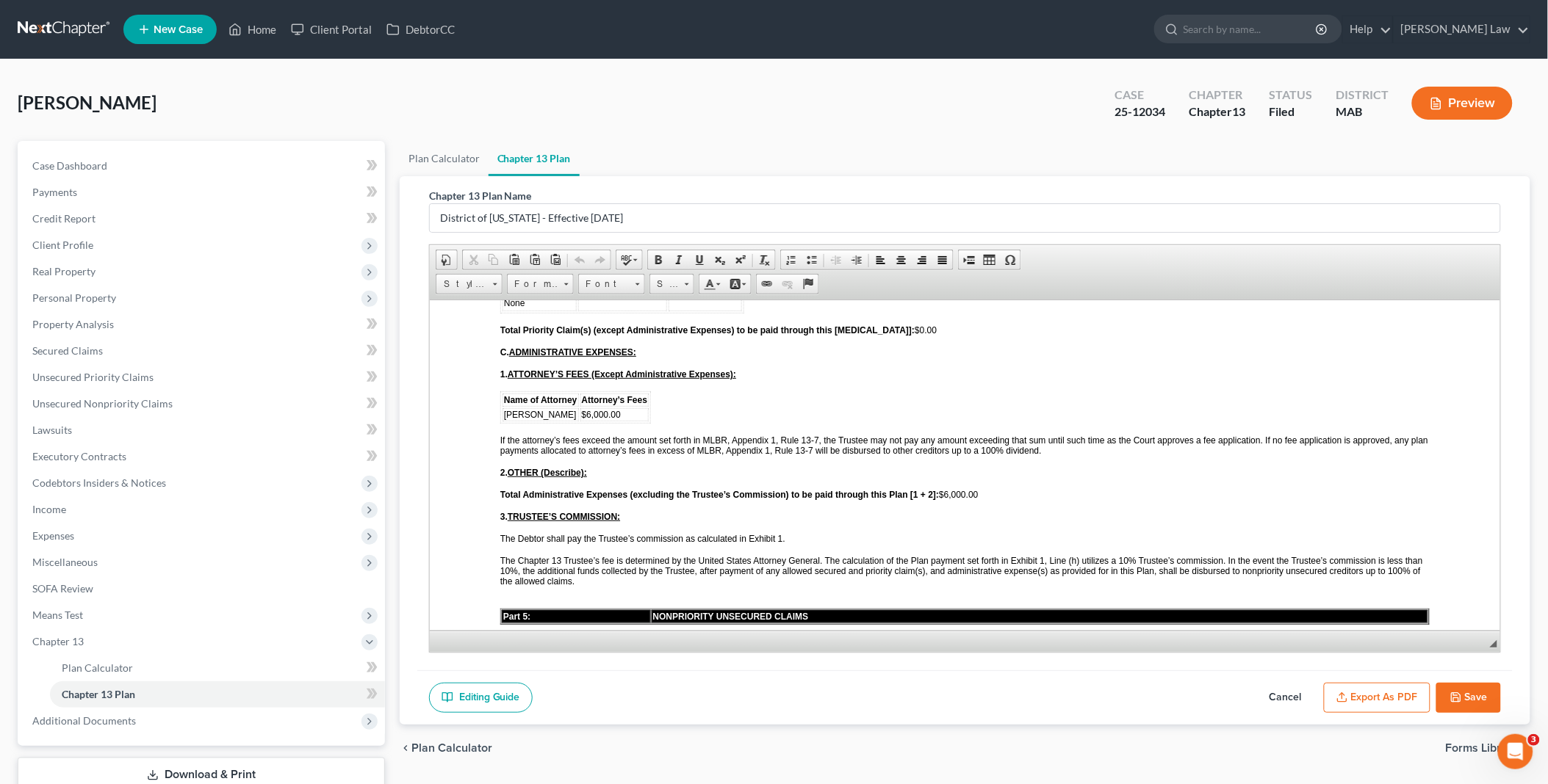
click at [1473, 696] on button "Save" at bounding box center [1469, 699] width 65 height 31
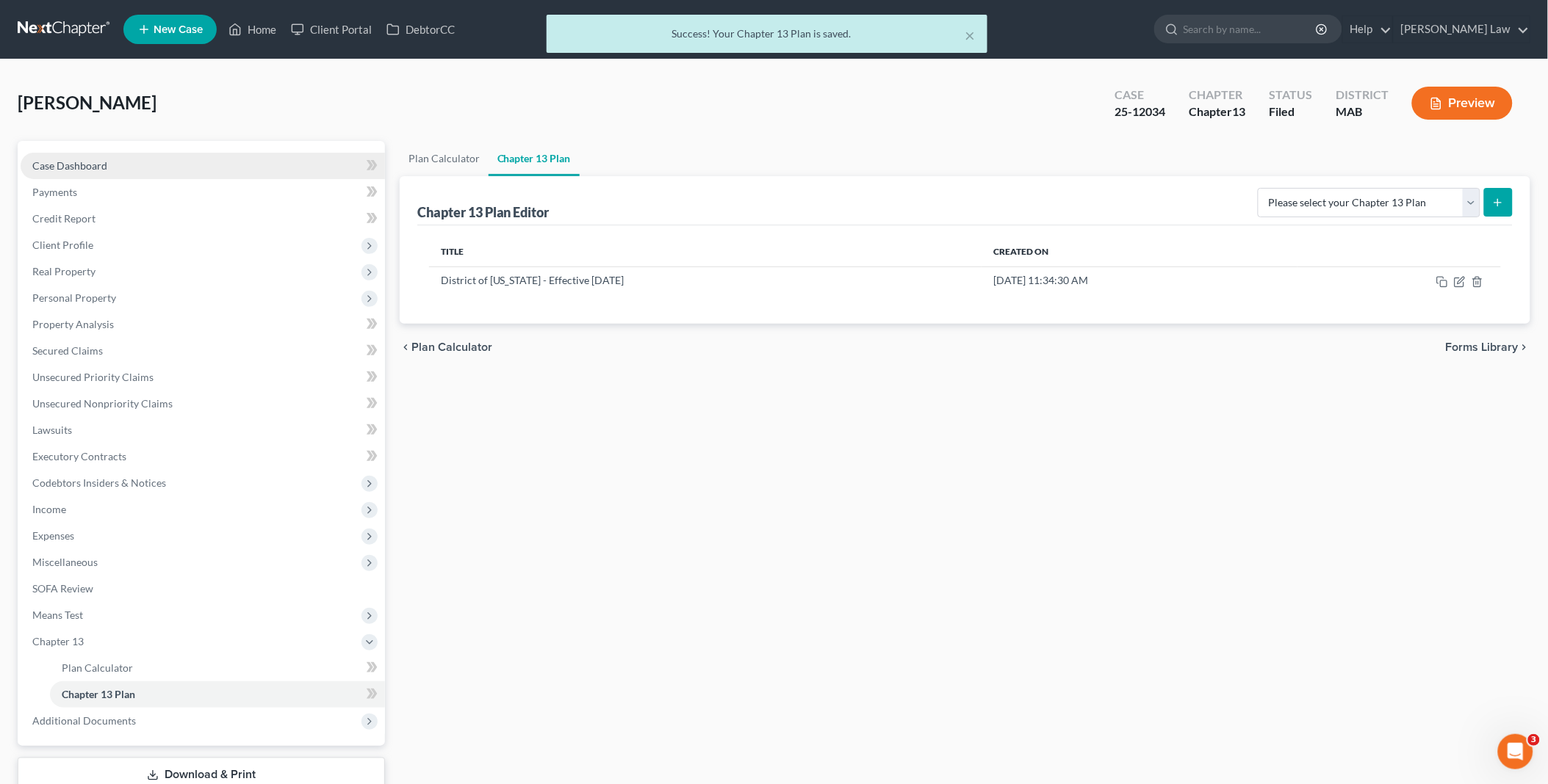
click at [81, 164] on span "Case Dashboard" at bounding box center [69, 165] width 75 height 13
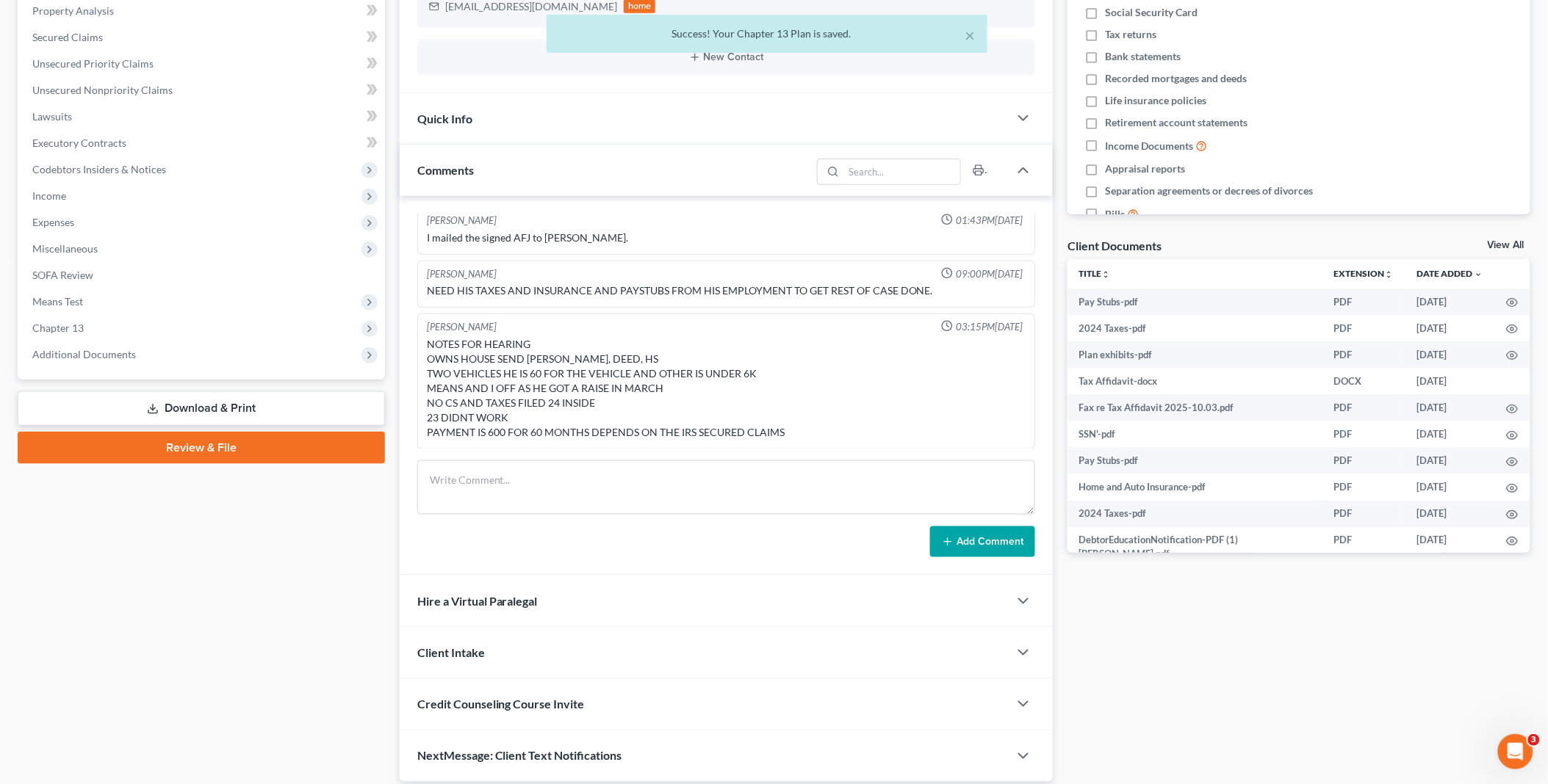
scroll to position [327, 0]
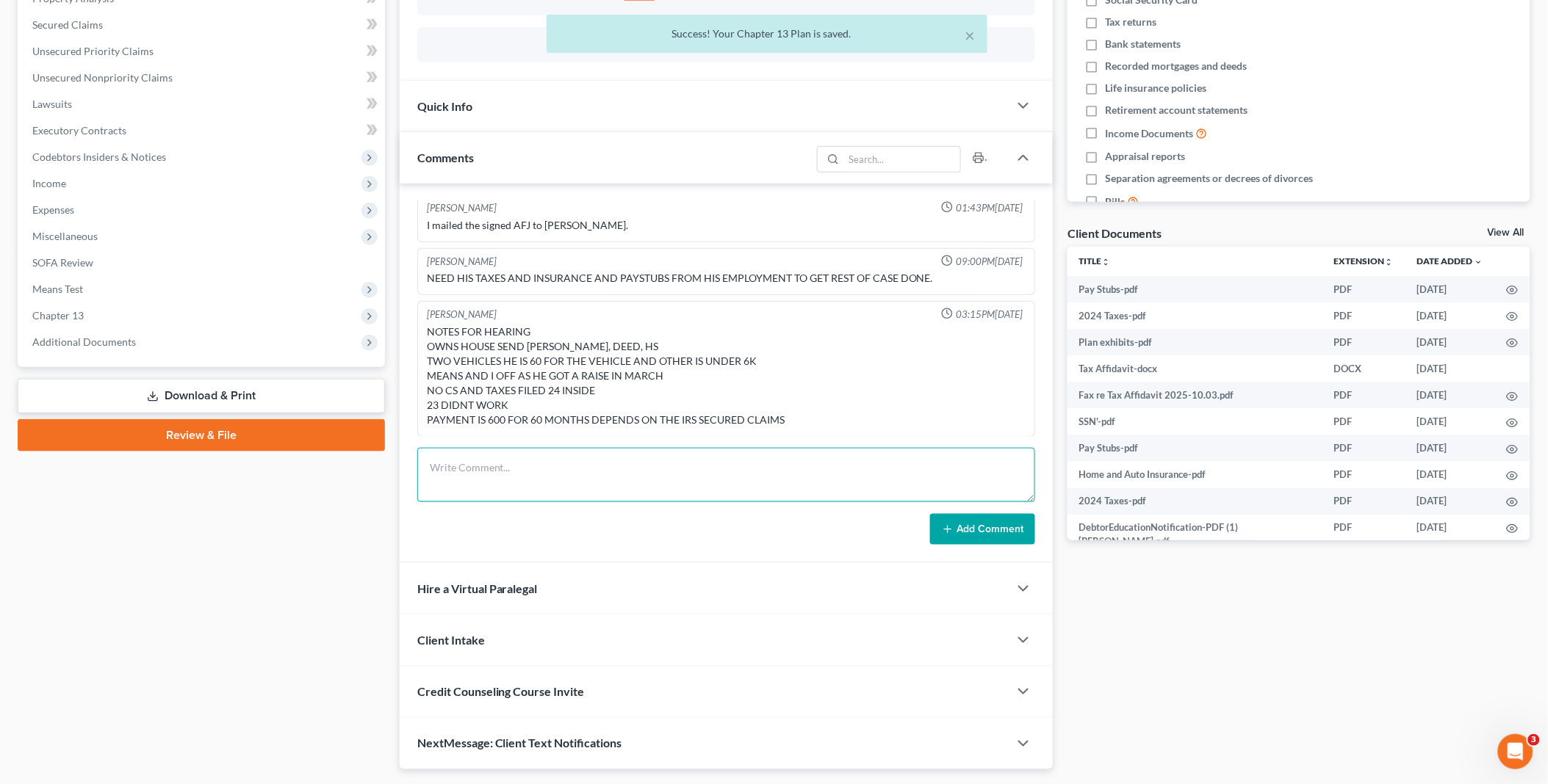
click at [465, 457] on textarea at bounding box center [727, 475] width 619 height 55
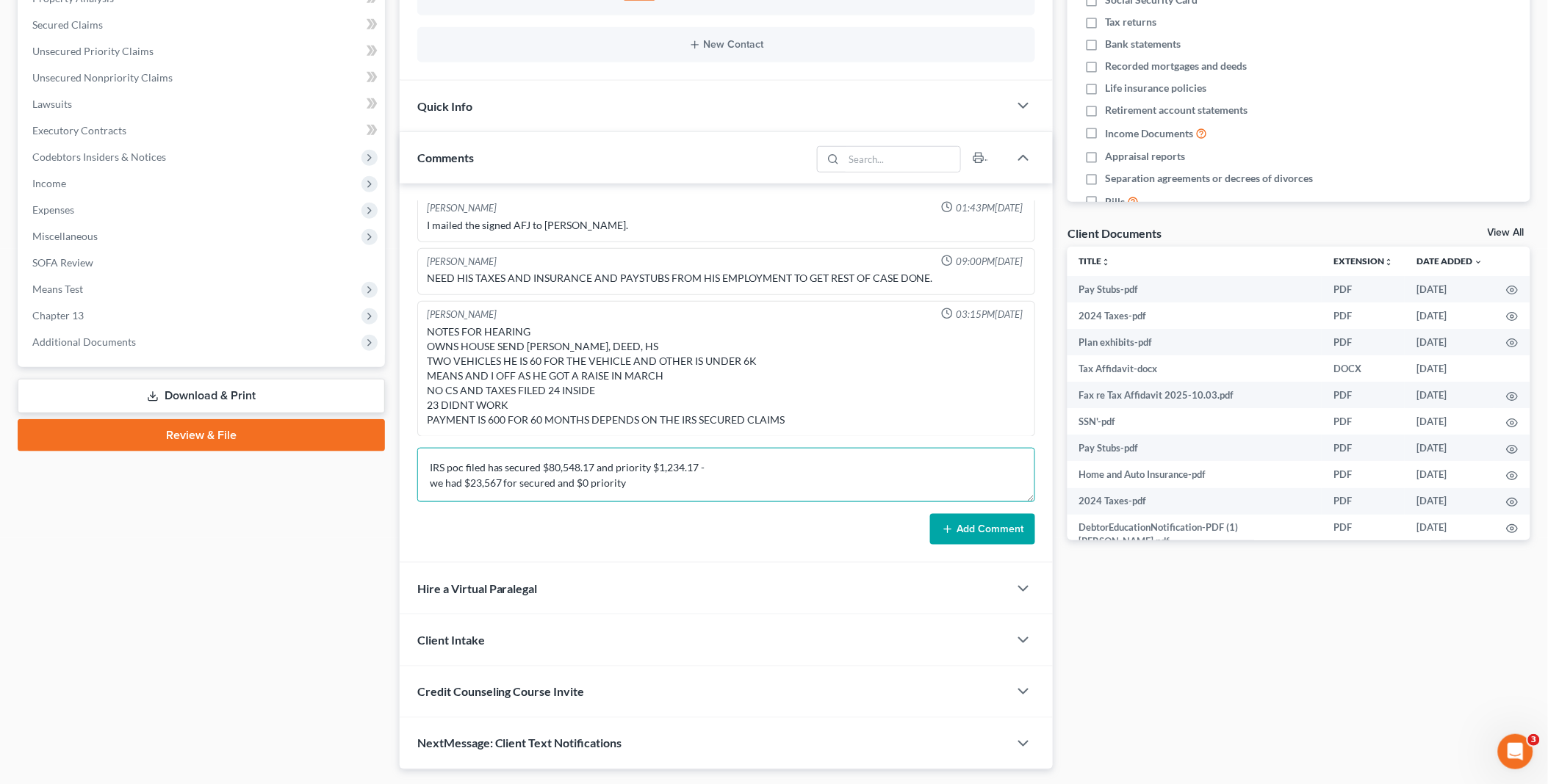
type textarea "IRS poc filed has secured $80,548.17 and priority $1,234.17 - we had $23,567 fo…"
click at [986, 519] on button "Add Comment" at bounding box center [982, 530] width 105 height 31
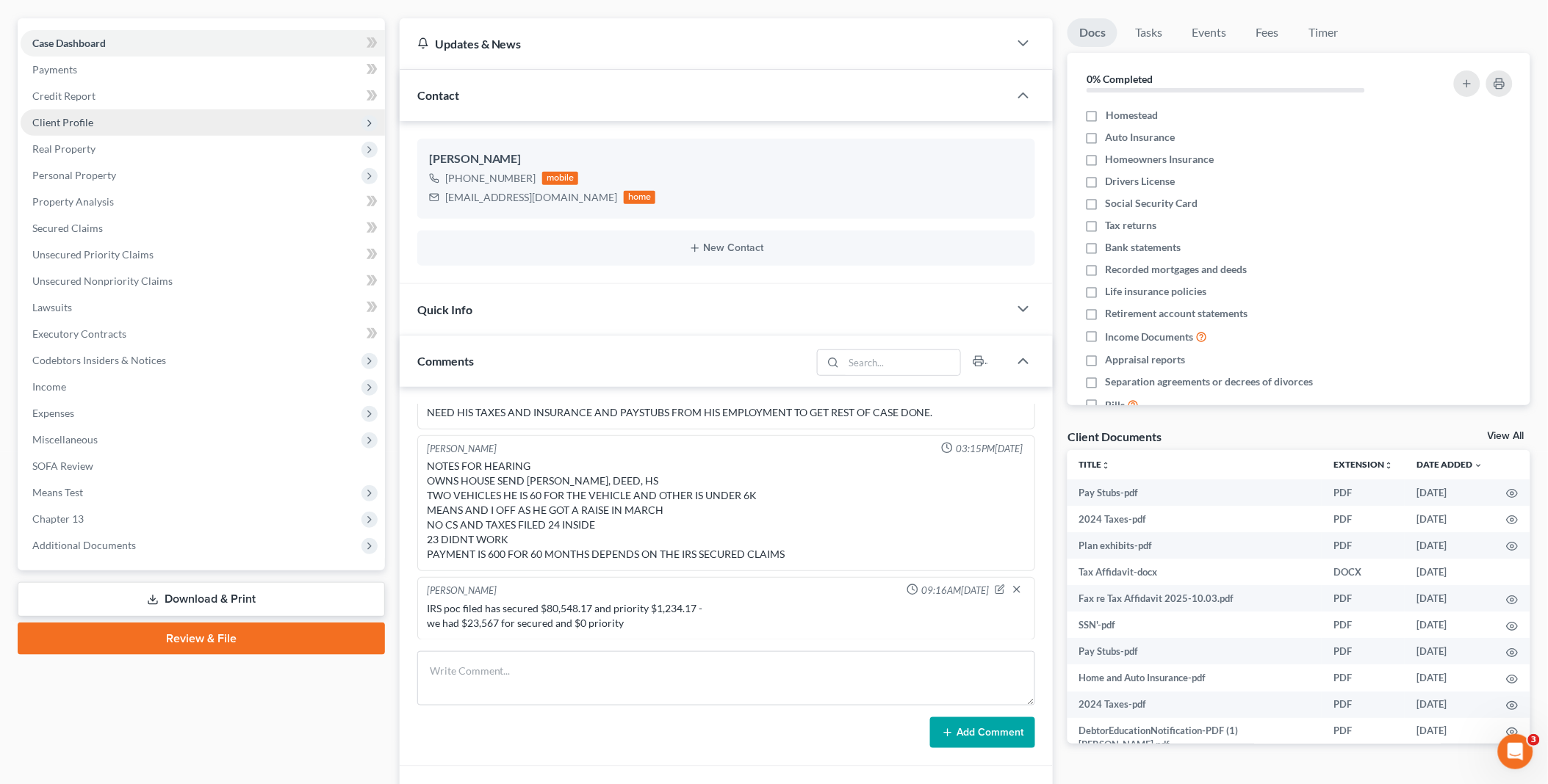
scroll to position [0, 0]
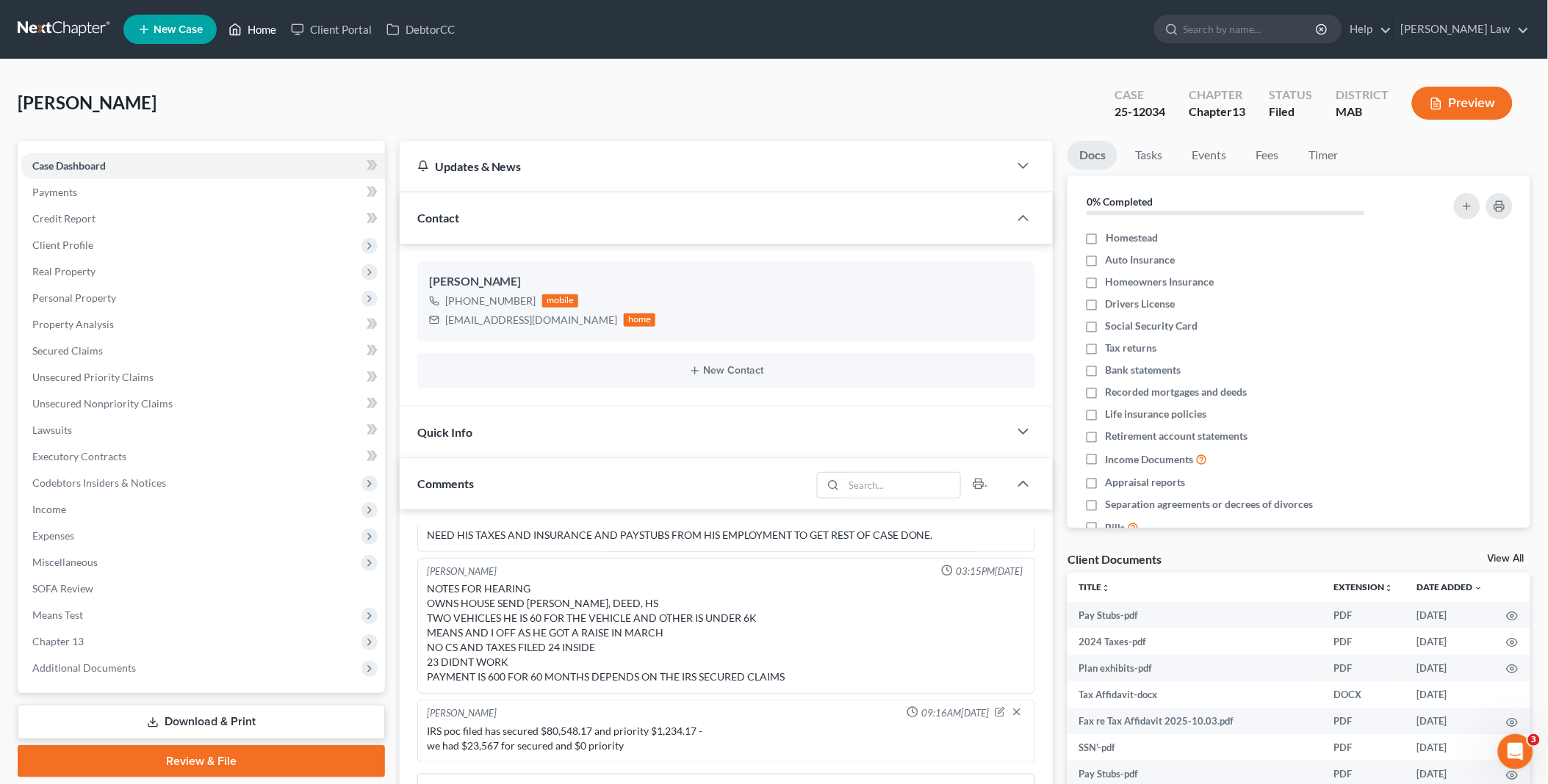
click at [261, 35] on link "Home" at bounding box center [252, 29] width 63 height 26
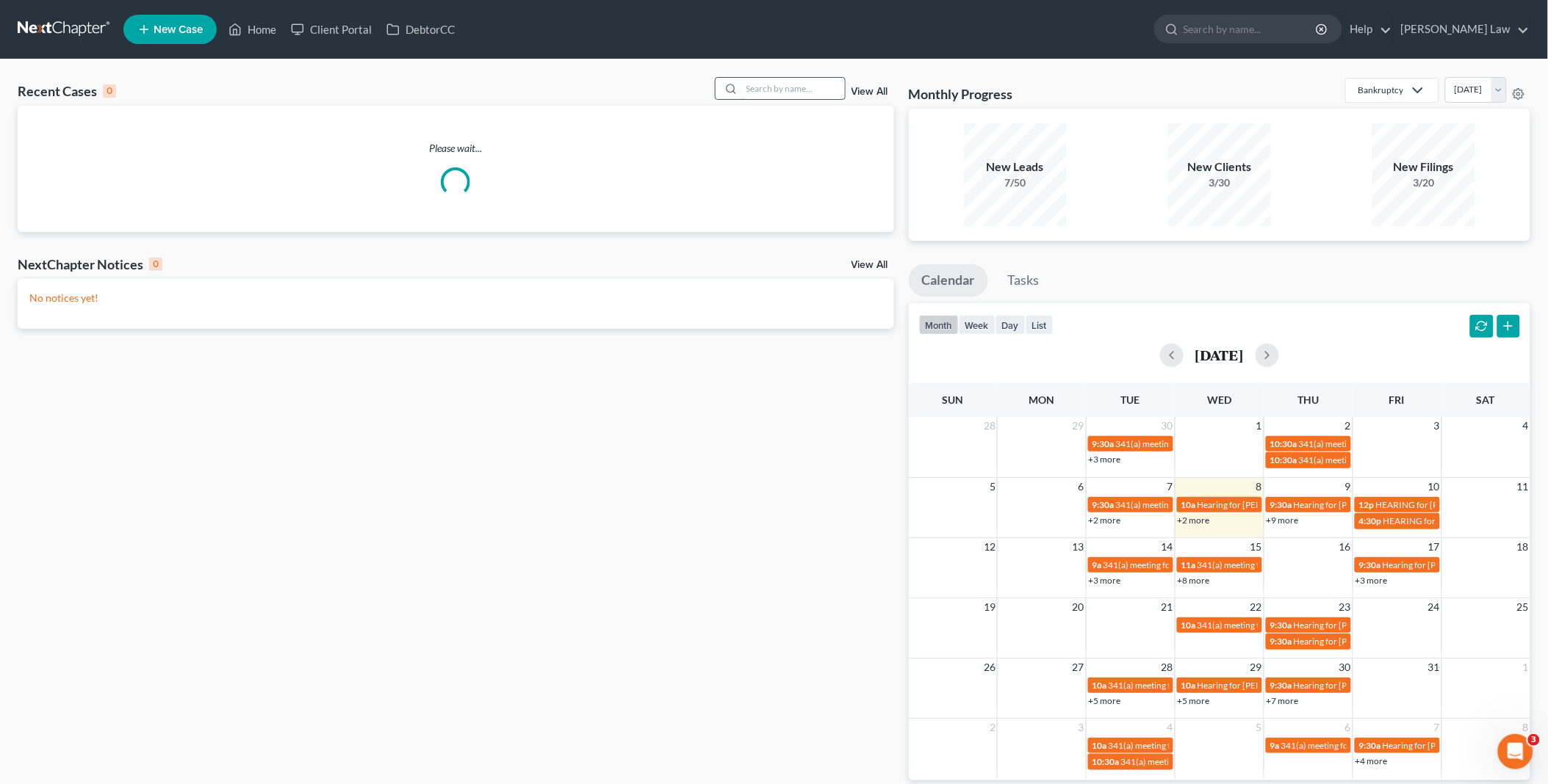
click at [818, 89] on input "search" at bounding box center [793, 89] width 103 height 22
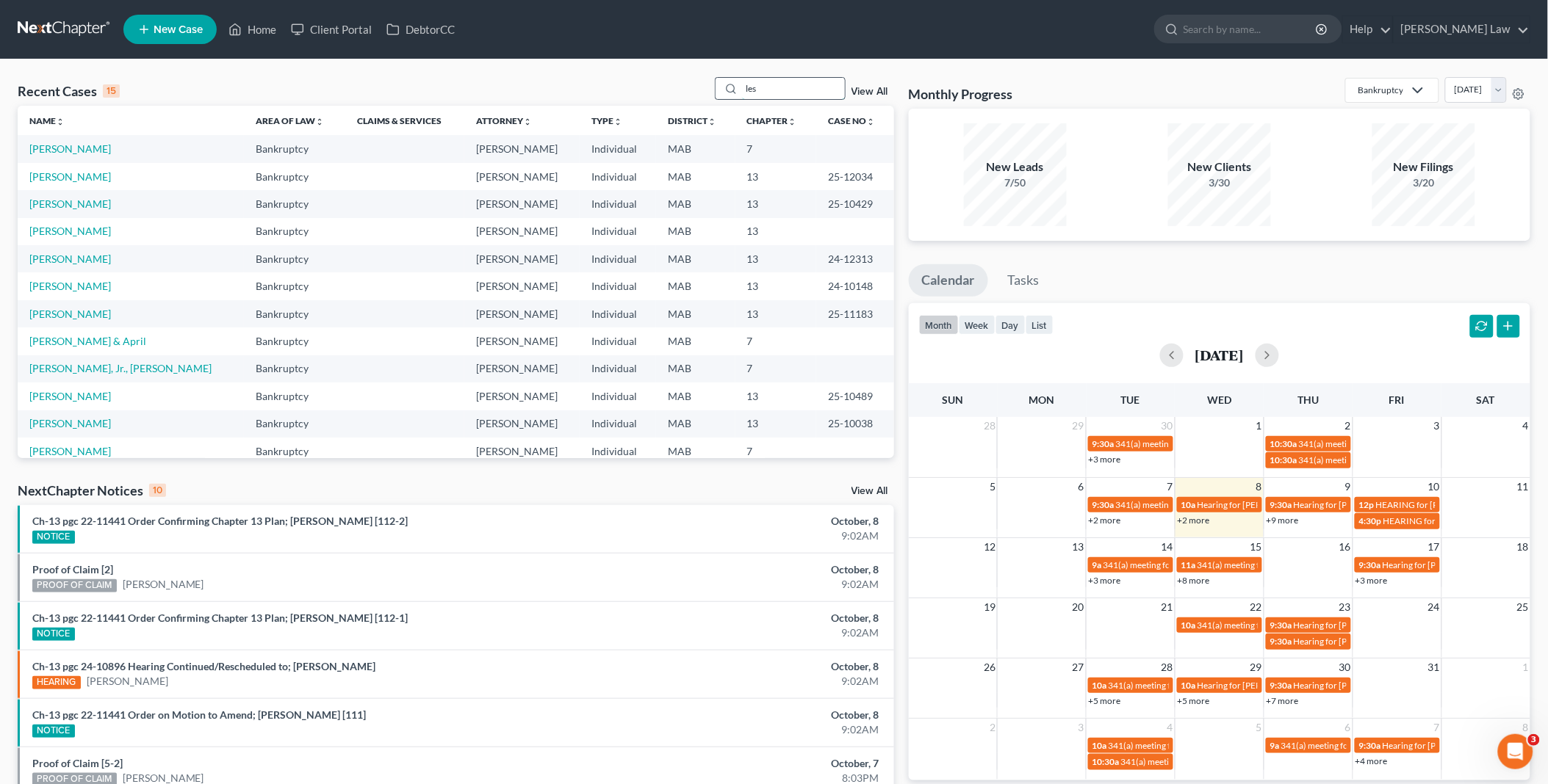
type input "les"
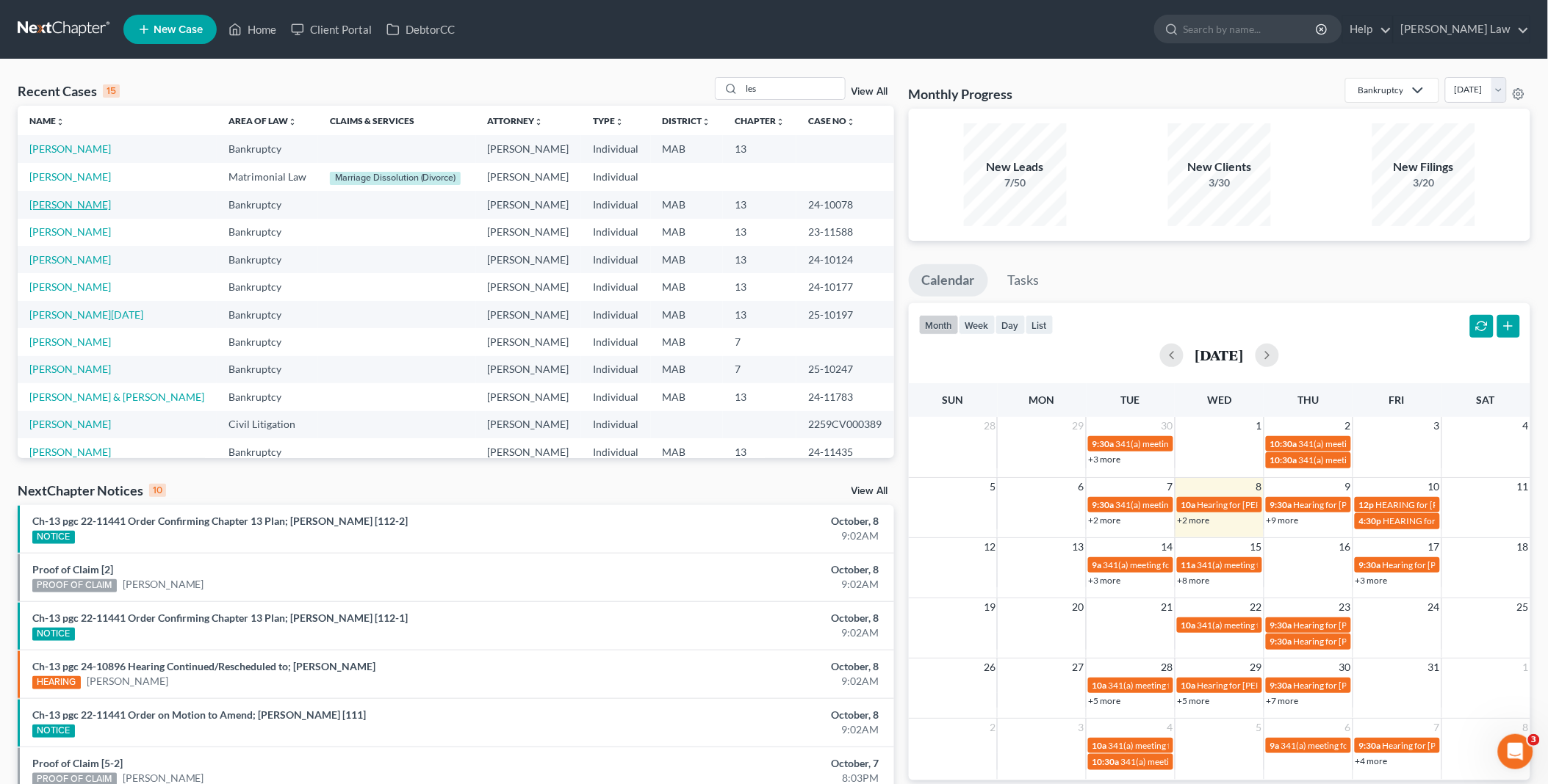
click at [79, 208] on link "Lesniak, Katherine" at bounding box center [69, 204] width 81 height 13
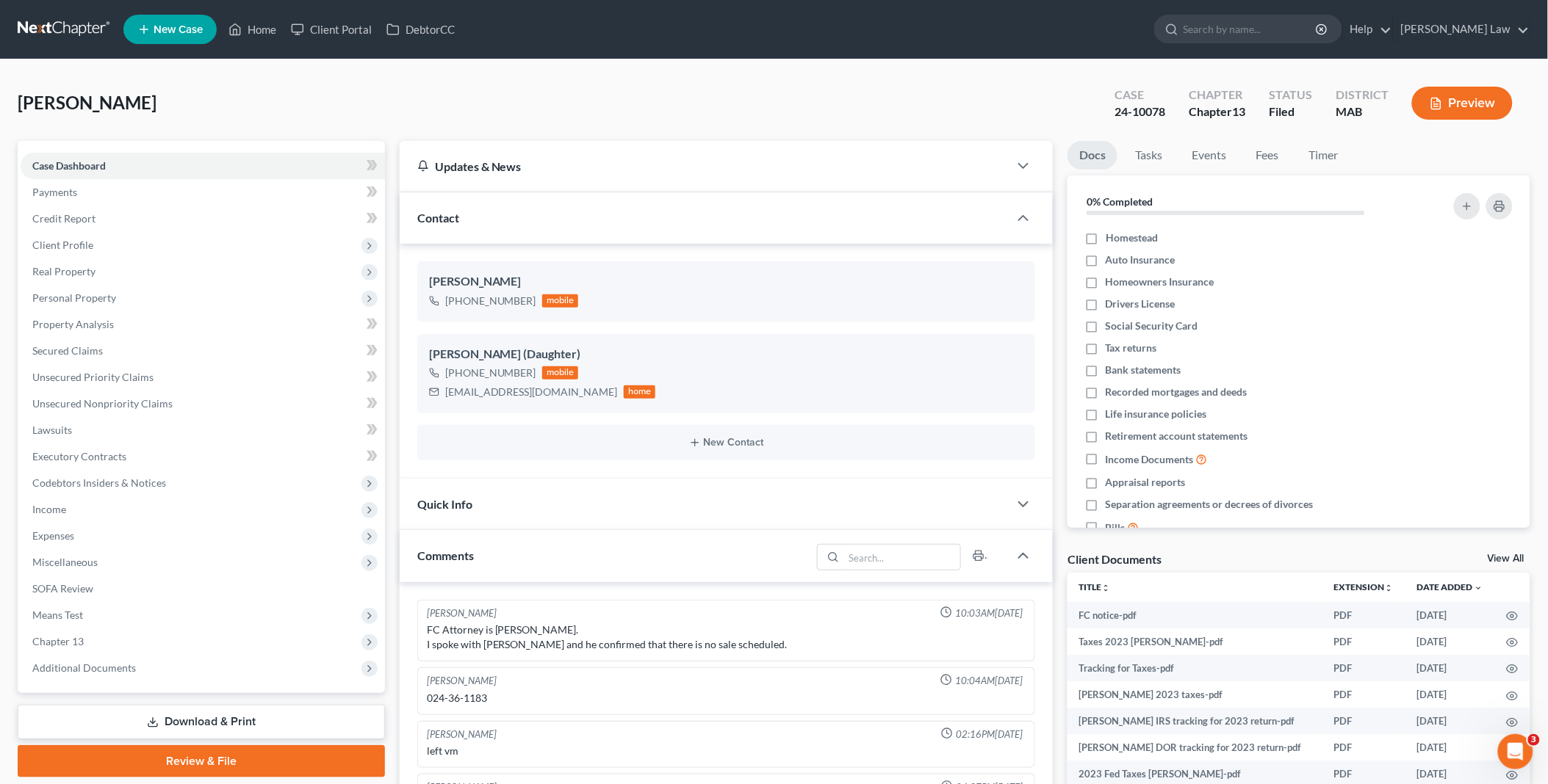
scroll to position [766, 0]
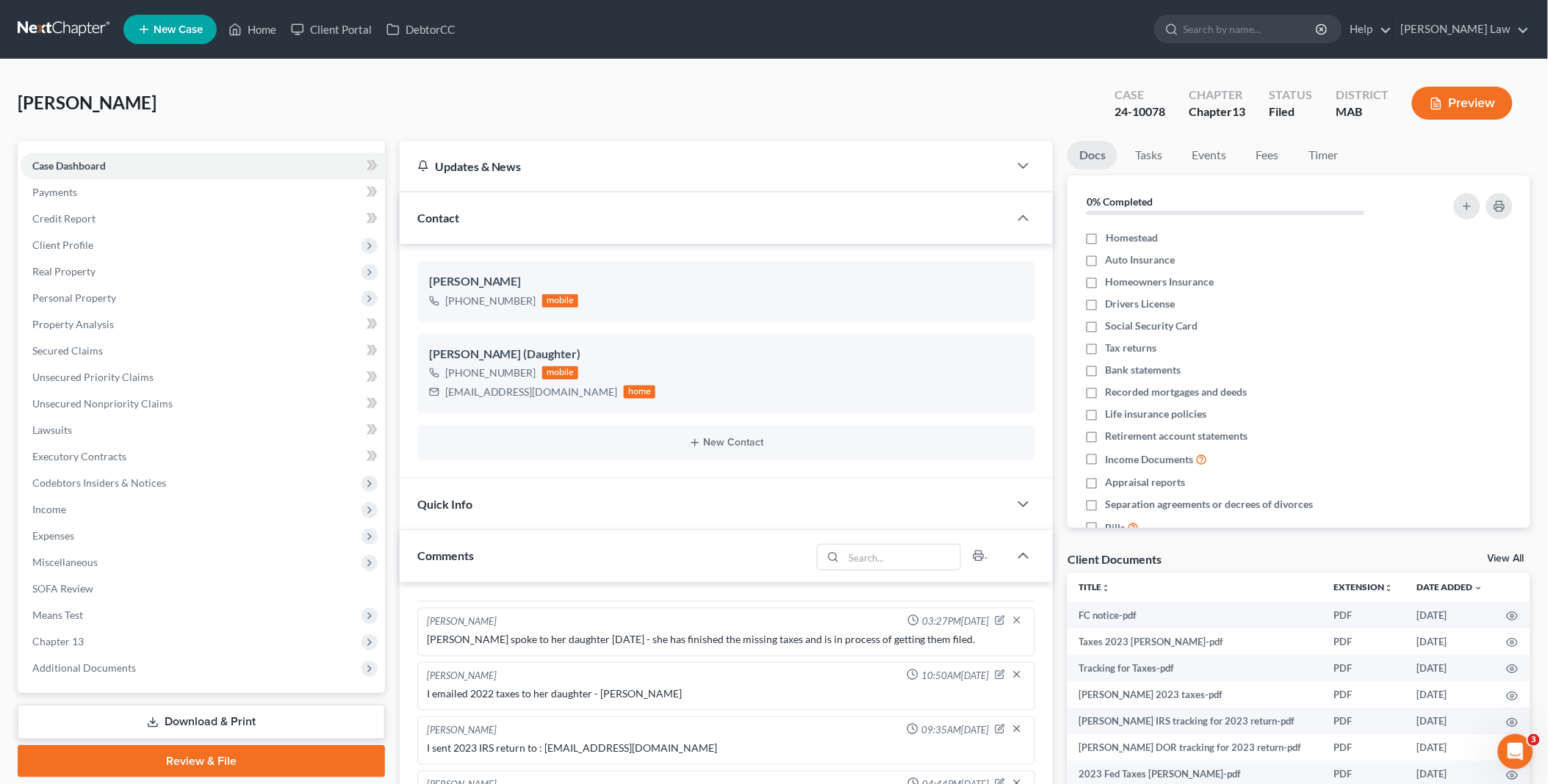
click at [1499, 555] on link "View All" at bounding box center [1507, 559] width 37 height 11
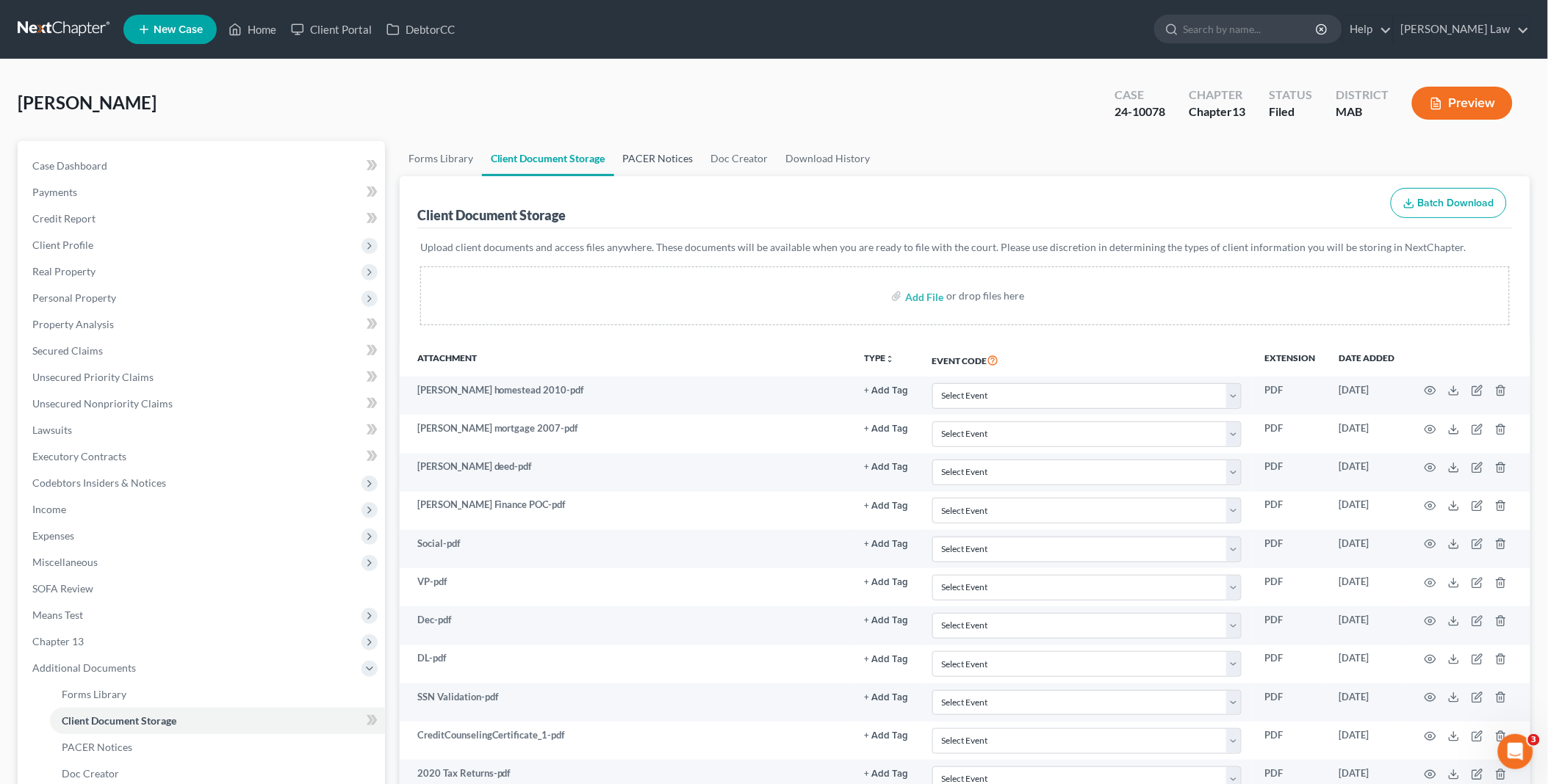
click at [642, 152] on link "PACER Notices" at bounding box center [658, 158] width 88 height 35
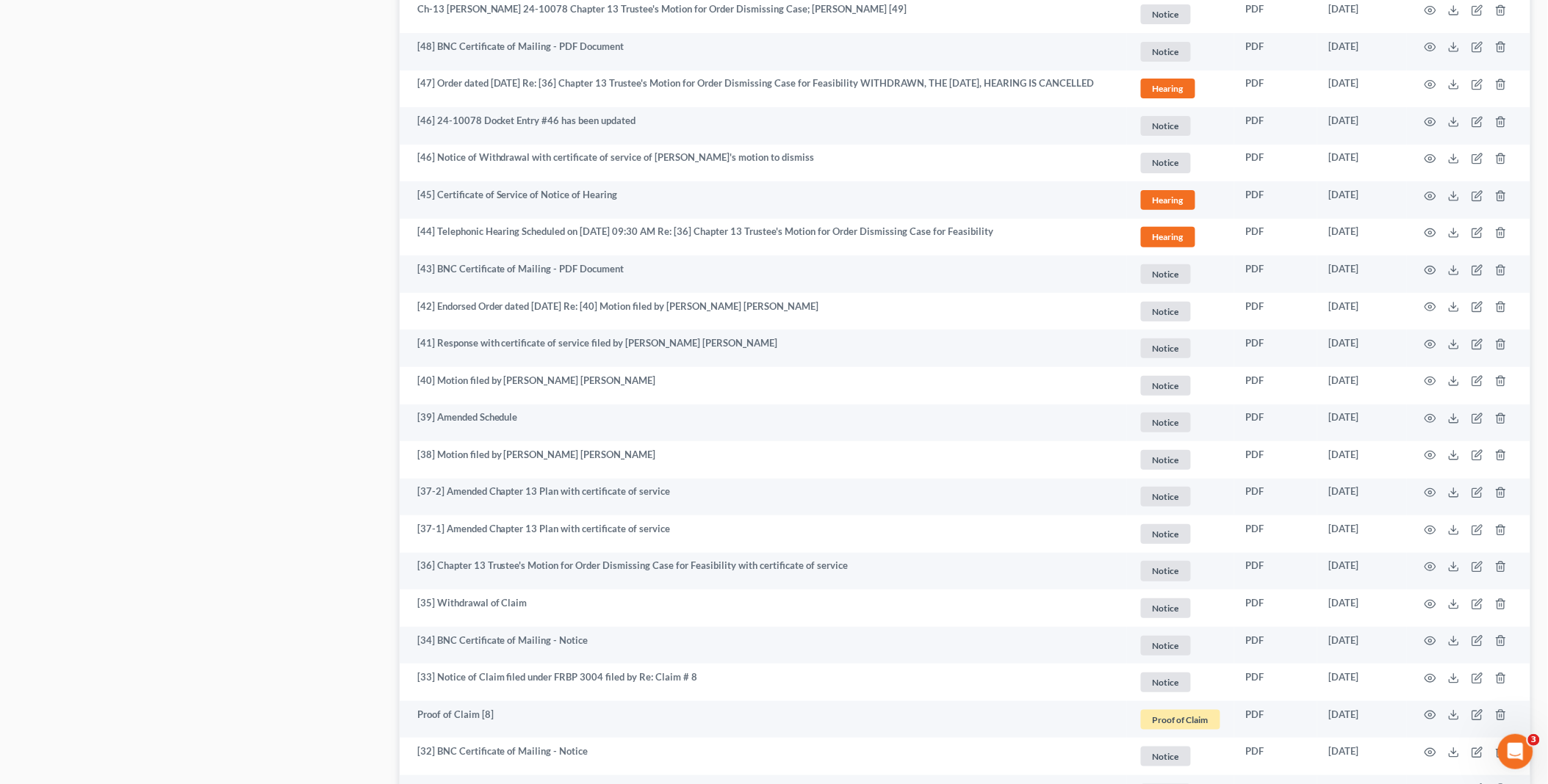
scroll to position [2530, 0]
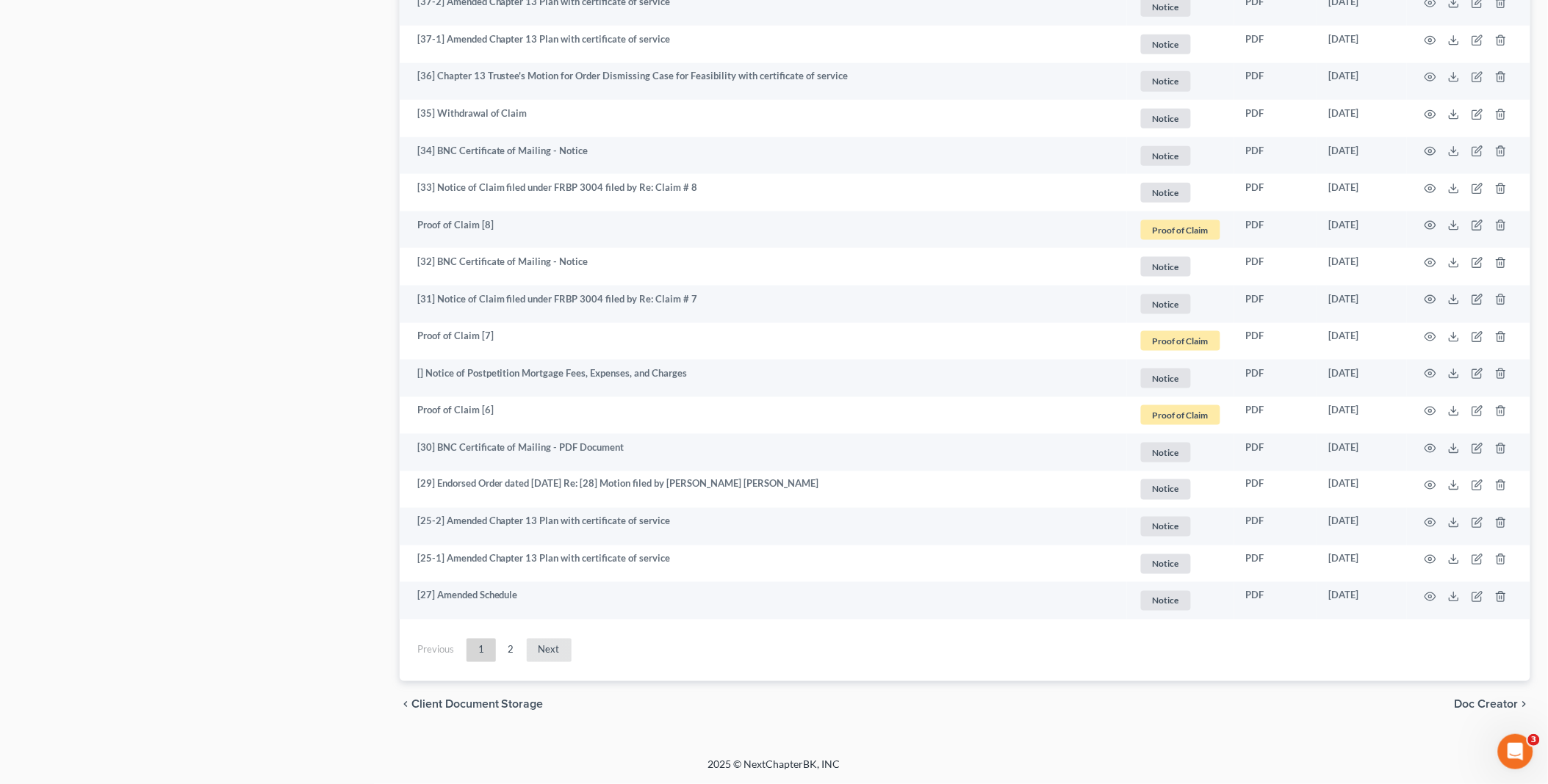
click at [552, 651] on link "Next" at bounding box center [550, 651] width 45 height 23
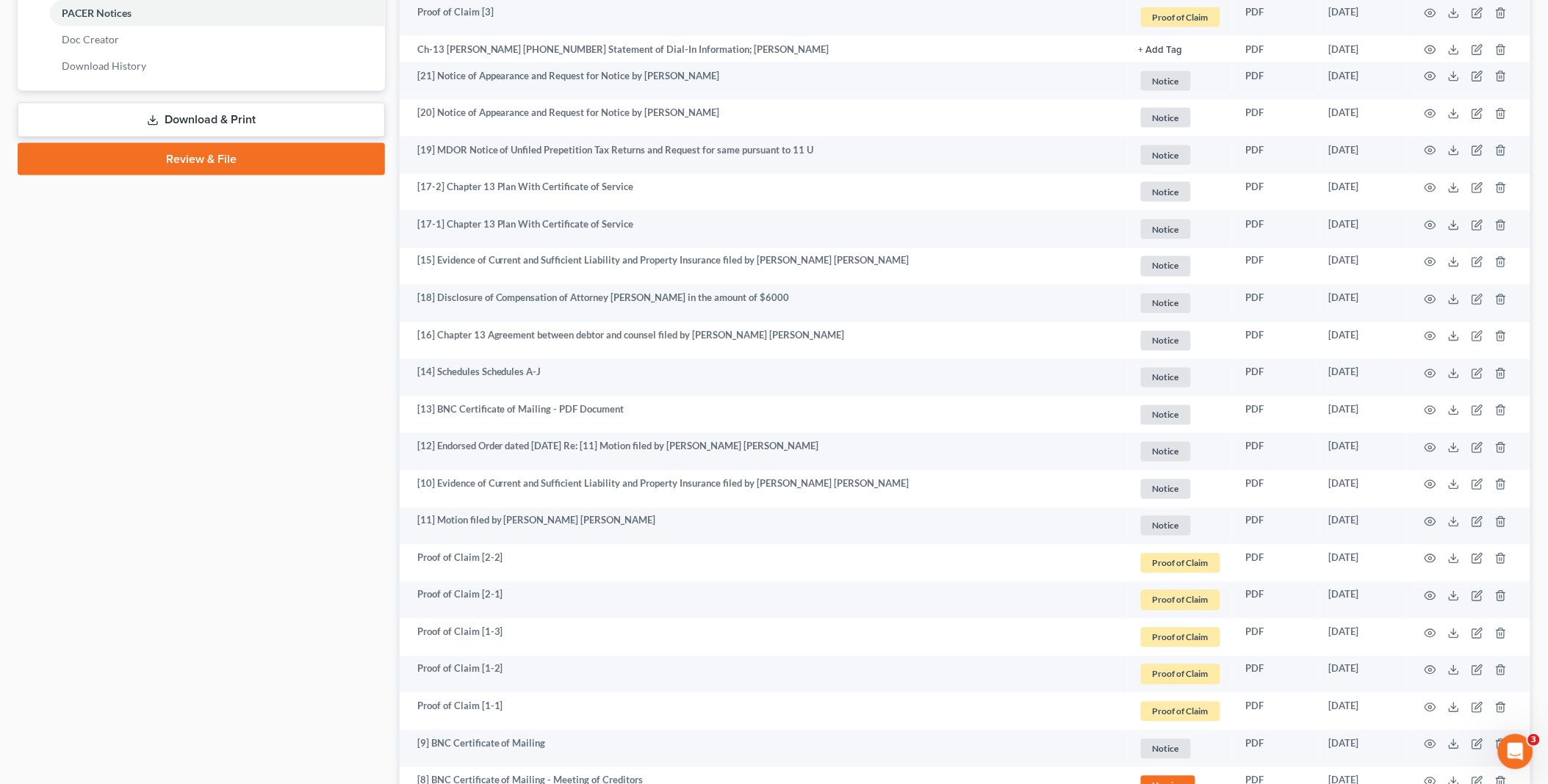
scroll to position [1168, 0]
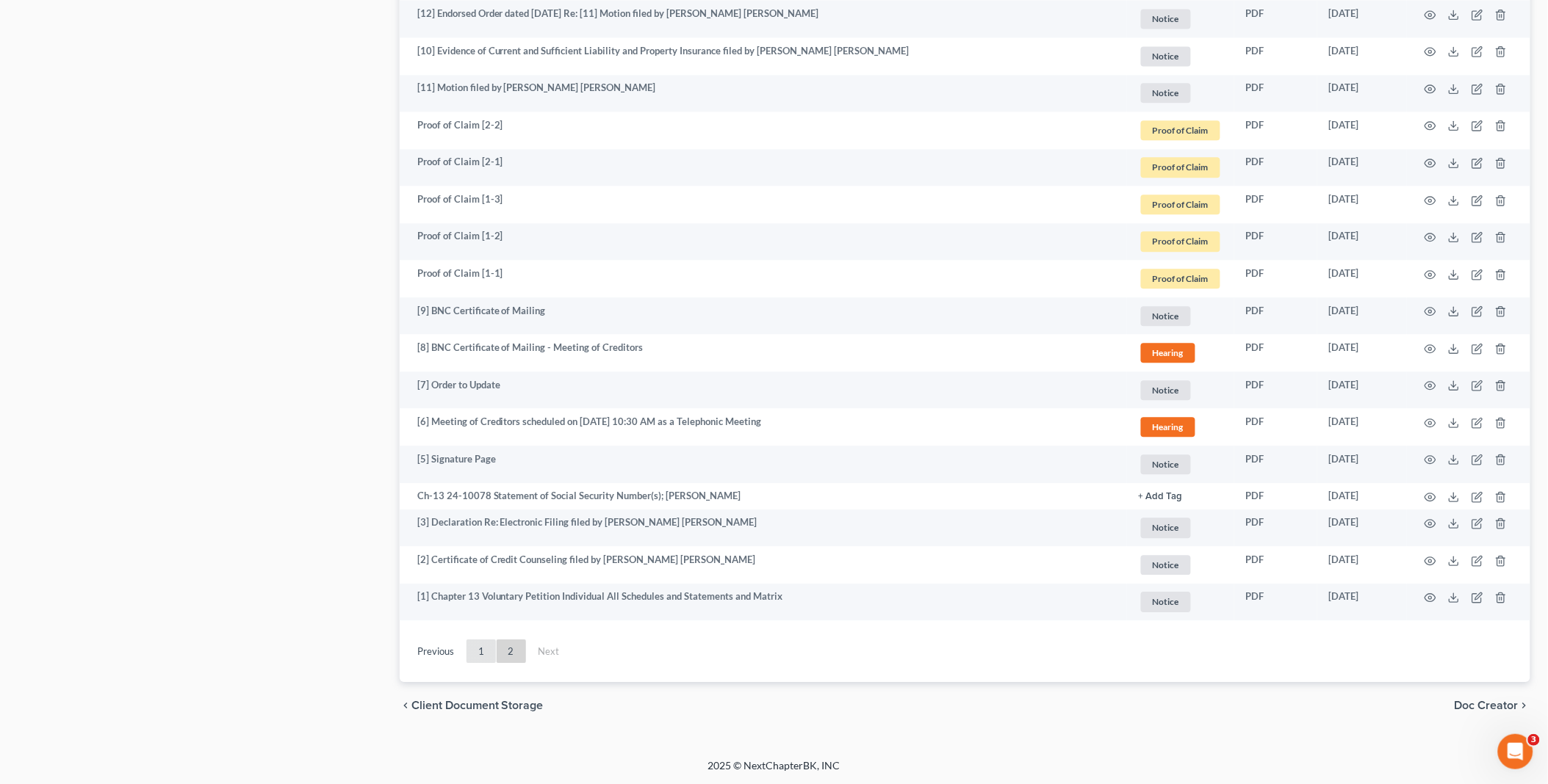
click at [477, 652] on link "1" at bounding box center [481, 651] width 29 height 23
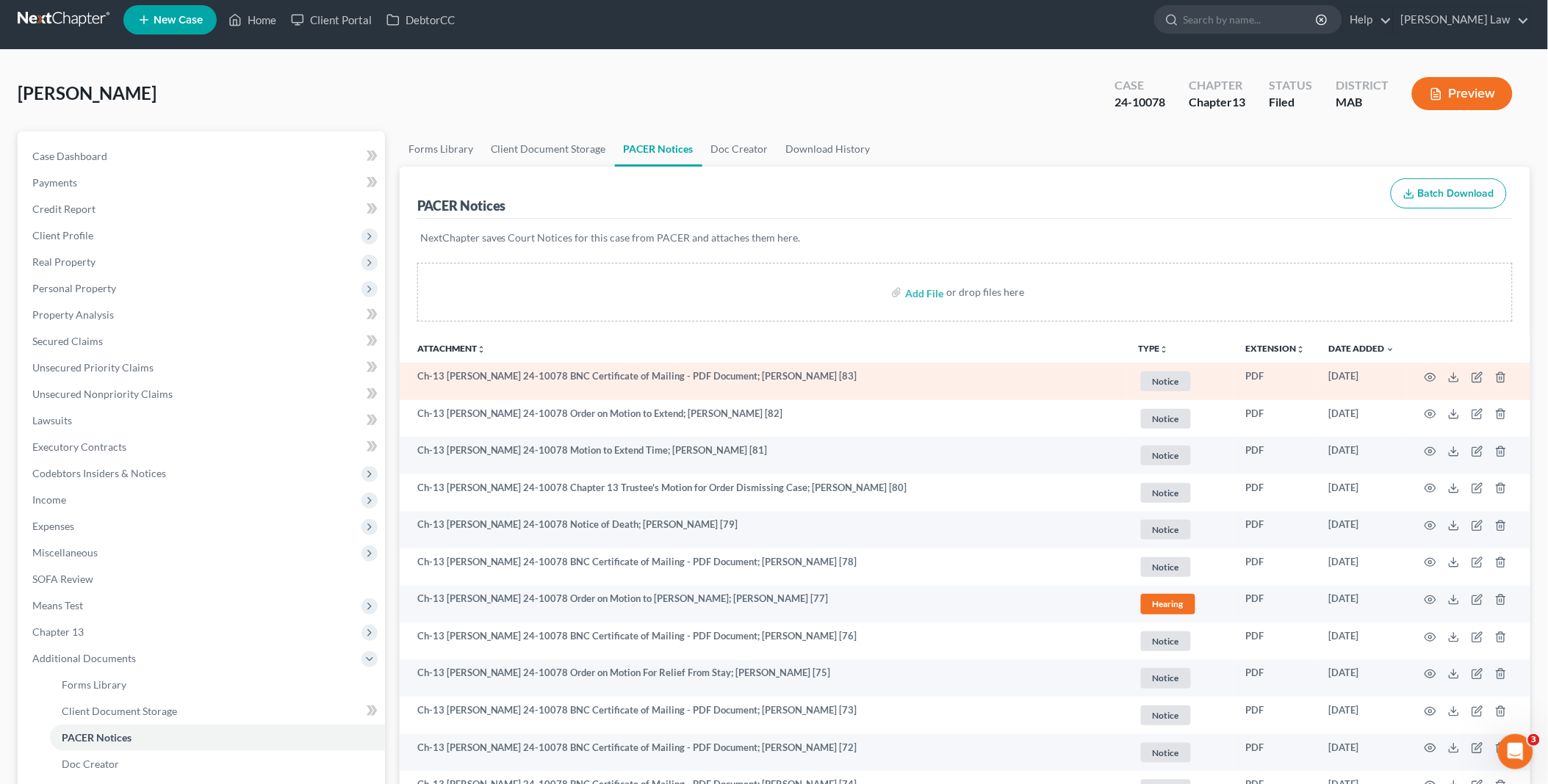
scroll to position [0, 0]
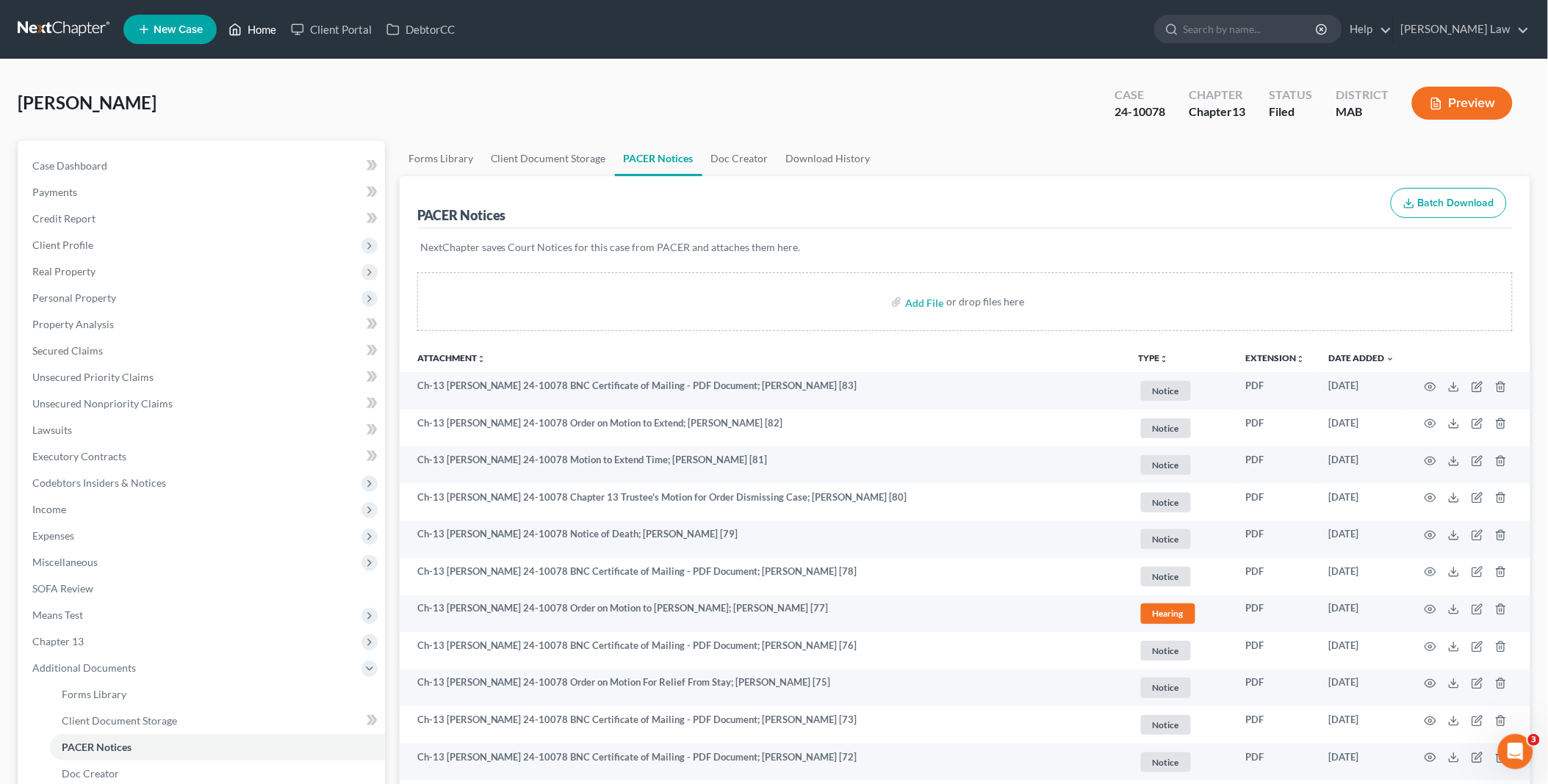
click at [267, 30] on link "Home" at bounding box center [252, 29] width 63 height 26
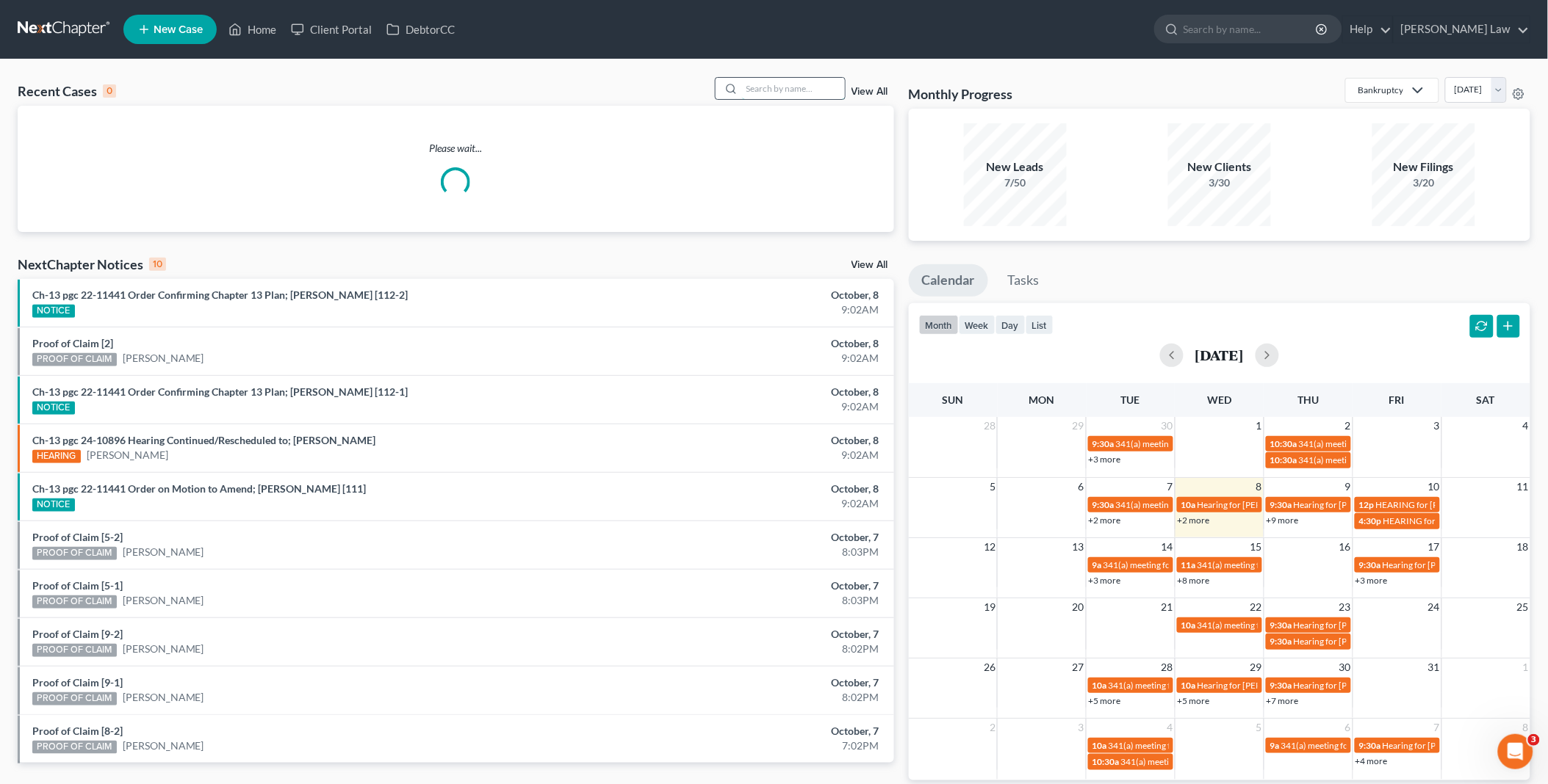
click at [769, 91] on input "search" at bounding box center [793, 89] width 103 height 22
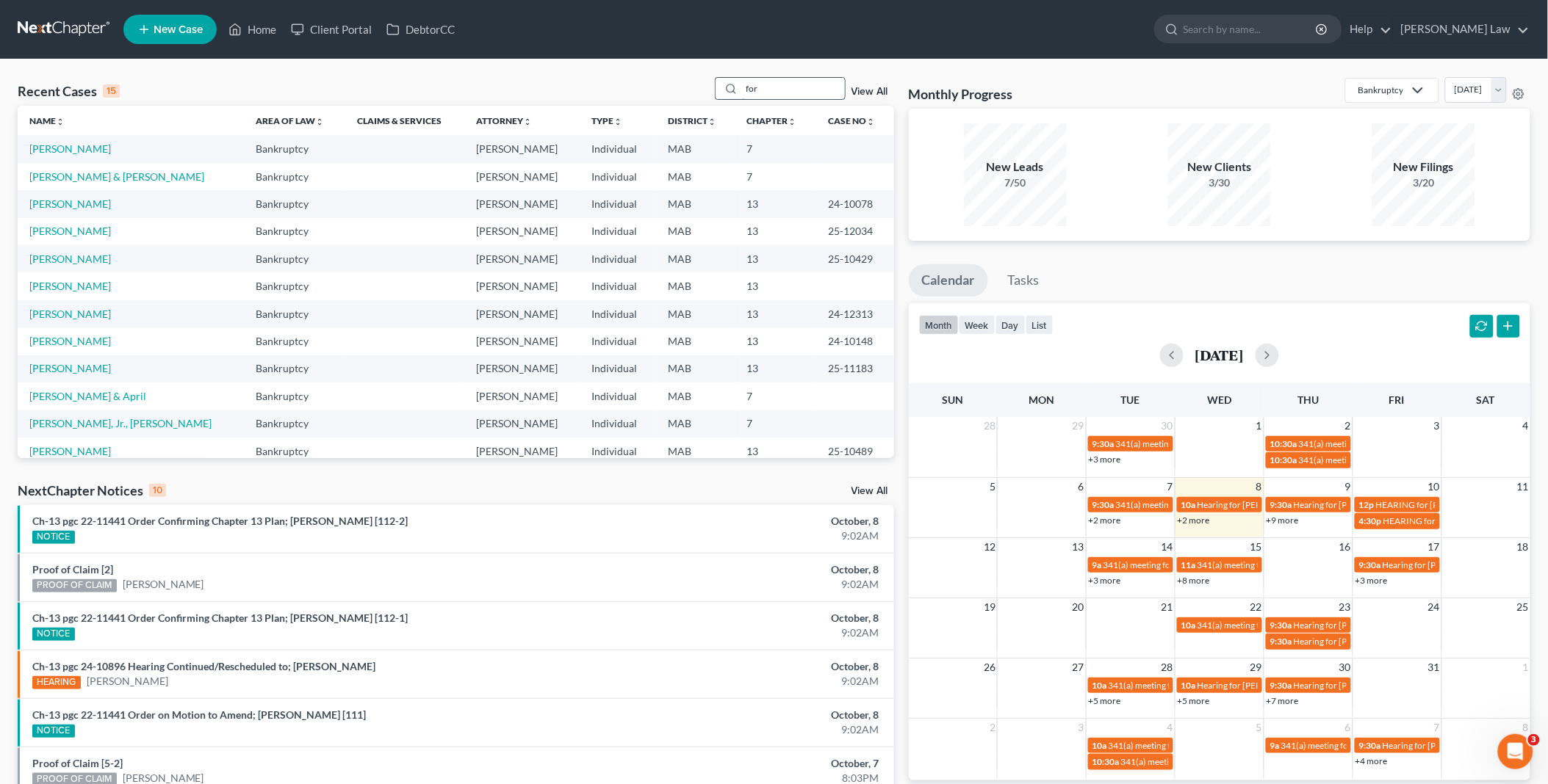
type input "for"
